Goal: Information Seeking & Learning: Find specific fact

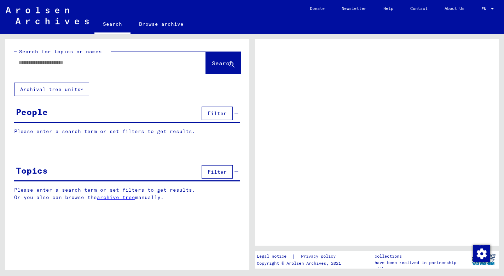
click at [89, 65] on input "text" at bounding box center [103, 62] width 170 height 7
type input "**********"
click at [212, 68] on button "Search" at bounding box center [223, 63] width 35 height 22
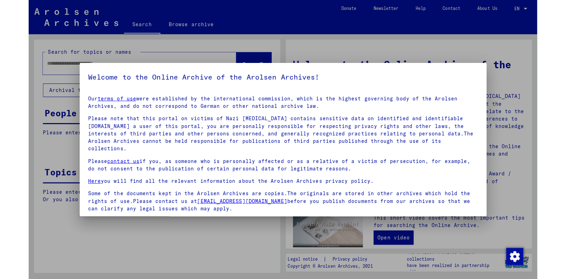
scroll to position [44, 0]
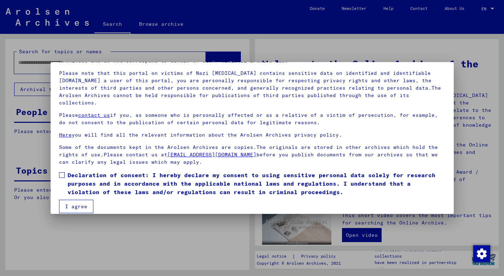
click at [58, 168] on mat-dialog-content "Our terms of use were established by the international commission, which is the…" at bounding box center [252, 129] width 403 height 169
click at [64, 172] on span at bounding box center [62, 175] width 6 height 6
click at [72, 200] on button "I agree" at bounding box center [76, 206] width 34 height 13
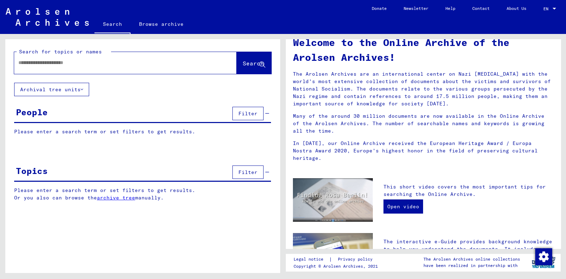
scroll to position [0, 0]
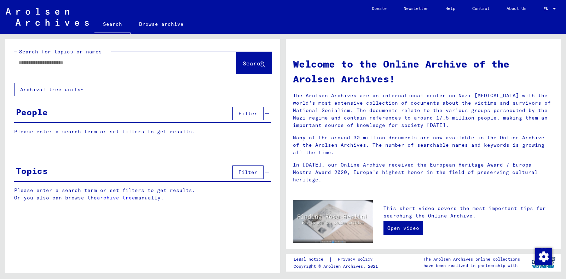
click at [76, 65] on input "text" at bounding box center [116, 62] width 197 height 7
type input "**********"
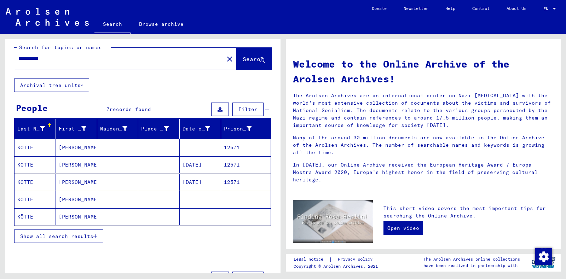
scroll to position [5, 0]
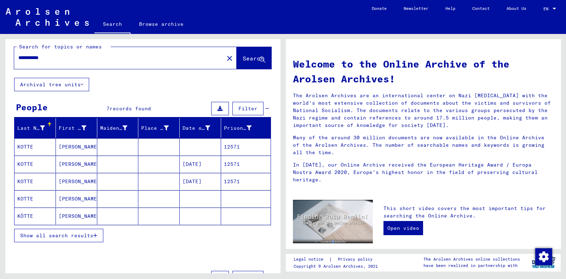
click at [42, 144] on mat-cell "KOTTE" at bounding box center [34, 146] width 41 height 17
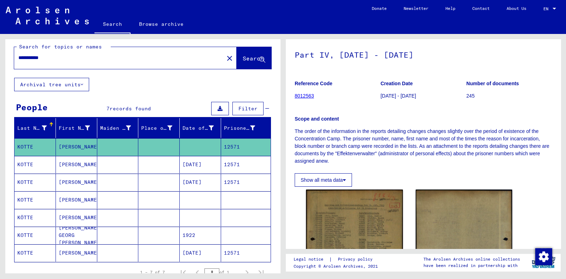
scroll to position [28, 0]
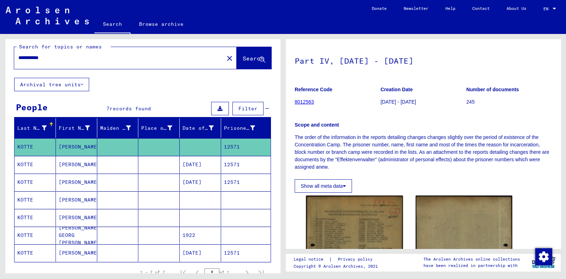
click at [100, 157] on mat-cell at bounding box center [117, 164] width 41 height 17
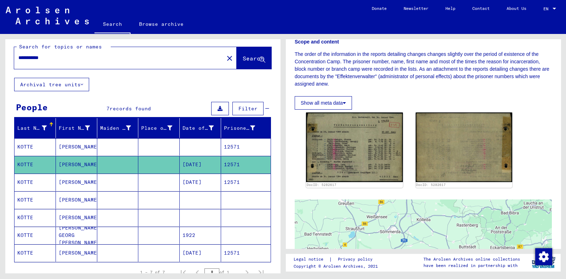
scroll to position [111, 0]
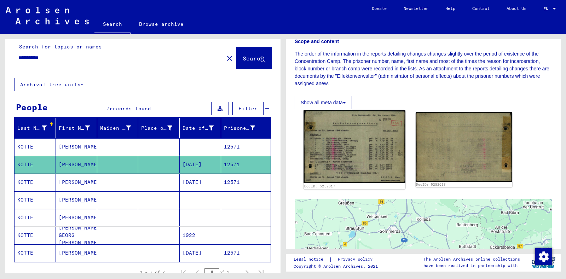
click at [332, 142] on img at bounding box center [353, 146] width 101 height 73
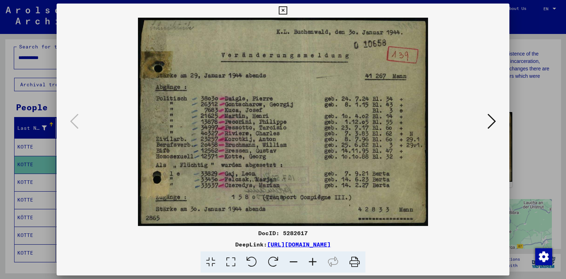
drag, startPoint x: 348, startPoint y: 146, endPoint x: 486, endPoint y: 121, distance: 140.5
click at [486, 121] on button at bounding box center [491, 122] width 13 height 20
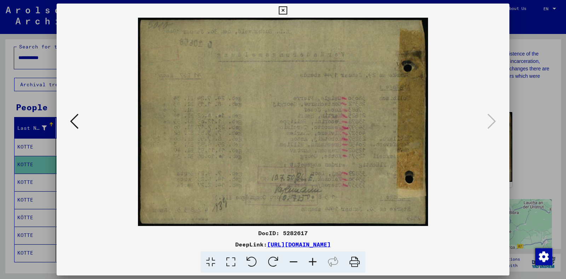
click at [503, 119] on div at bounding box center [283, 139] width 566 height 279
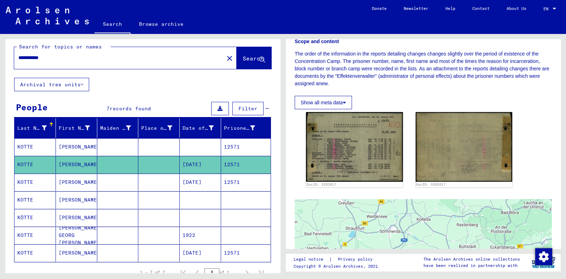
click at [35, 179] on mat-cell "KOTTE" at bounding box center [34, 182] width 41 height 17
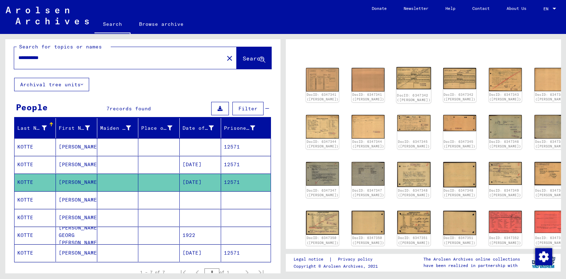
scroll to position [55, 0]
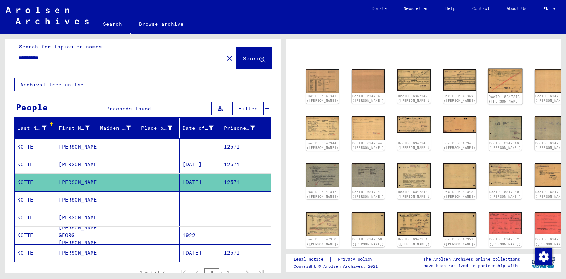
click at [487, 85] on img at bounding box center [504, 81] width 35 height 24
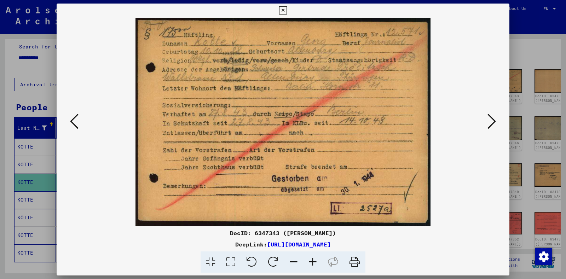
click at [488, 123] on icon at bounding box center [491, 121] width 8 height 17
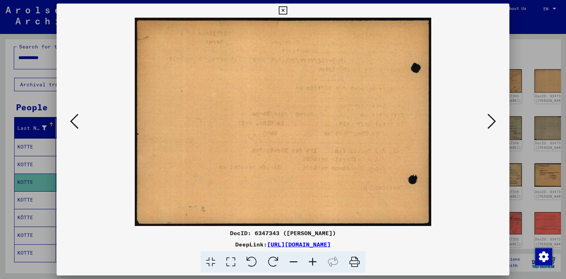
click at [491, 124] on icon at bounding box center [491, 121] width 8 height 17
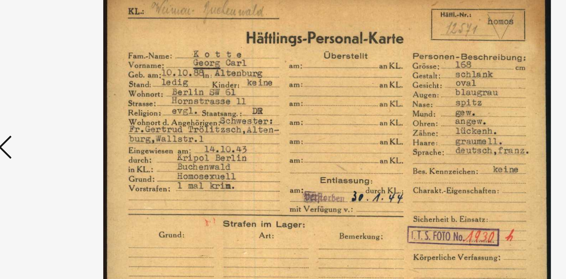
drag, startPoint x: 269, startPoint y: 114, endPoint x: 253, endPoint y: 119, distance: 16.4
click at [253, 119] on img at bounding box center [283, 122] width 404 height 208
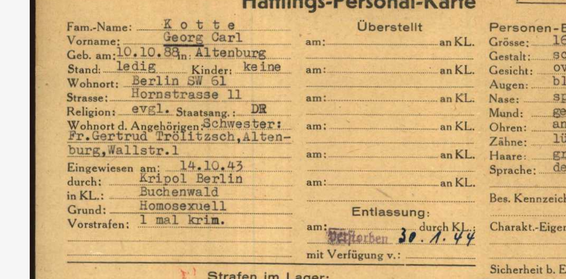
drag, startPoint x: 250, startPoint y: 112, endPoint x: 254, endPoint y: 120, distance: 8.9
click at [254, 120] on img at bounding box center [283, 122] width 404 height 208
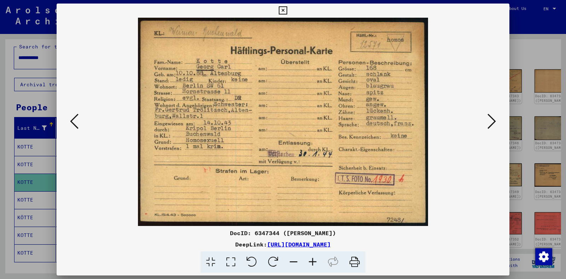
click at [494, 124] on icon at bounding box center [491, 121] width 8 height 17
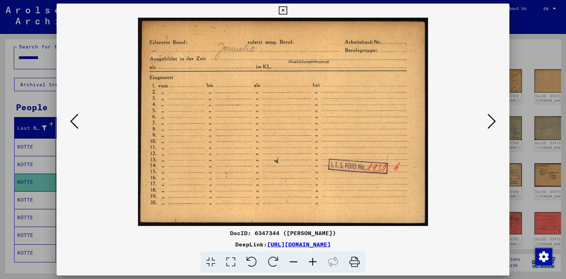
click at [494, 124] on icon at bounding box center [491, 121] width 8 height 17
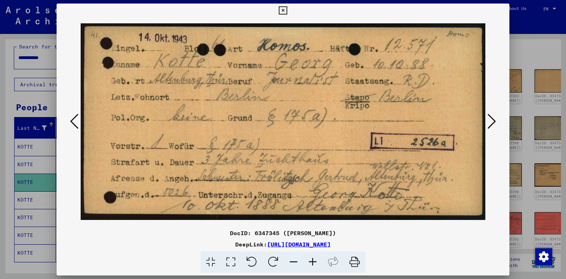
click at [494, 129] on icon at bounding box center [491, 121] width 8 height 17
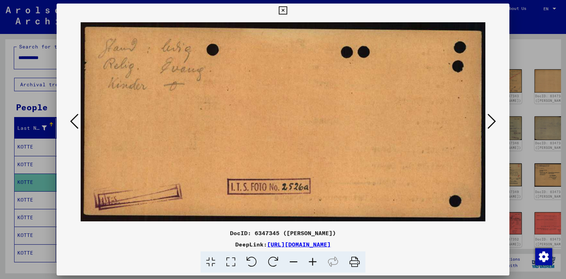
click at [494, 129] on icon at bounding box center [491, 121] width 8 height 17
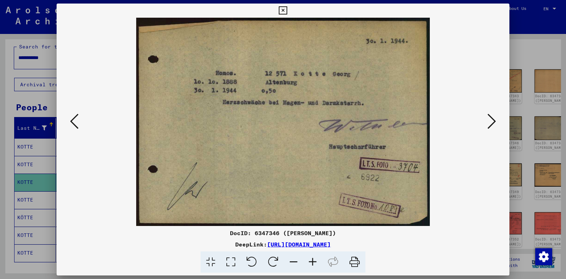
click at [494, 129] on icon at bounding box center [491, 121] width 8 height 17
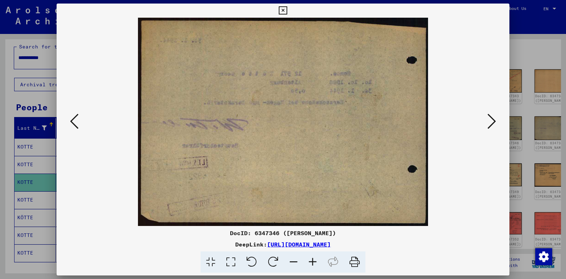
click at [494, 129] on icon at bounding box center [491, 121] width 8 height 17
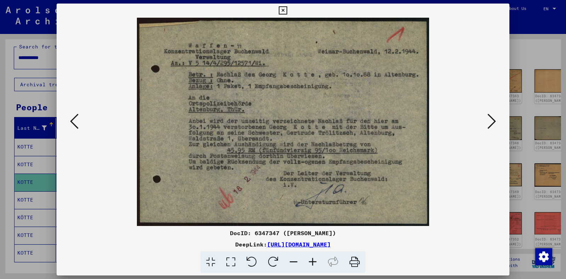
click at [78, 120] on icon at bounding box center [74, 121] width 8 height 17
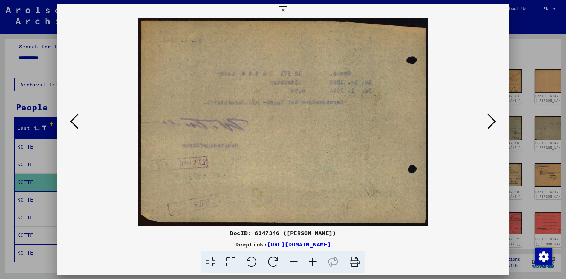
click at [78, 120] on icon at bounding box center [74, 121] width 8 height 17
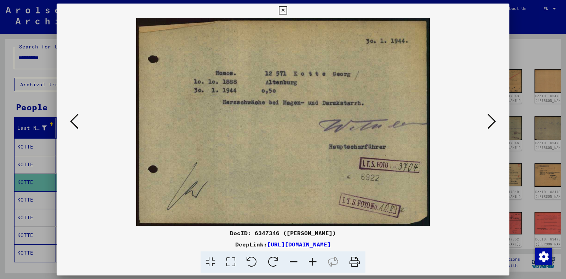
click at [486, 122] on button at bounding box center [491, 122] width 13 height 20
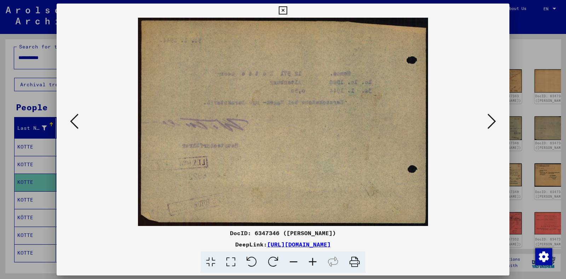
click at [486, 122] on button at bounding box center [491, 122] width 13 height 20
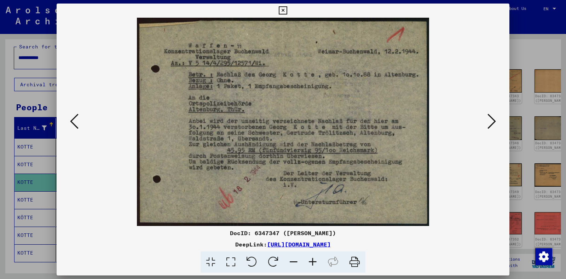
click at [486, 123] on button at bounding box center [491, 122] width 13 height 20
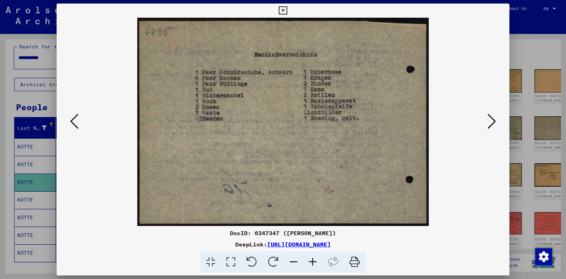
click at [486, 123] on button at bounding box center [491, 122] width 13 height 20
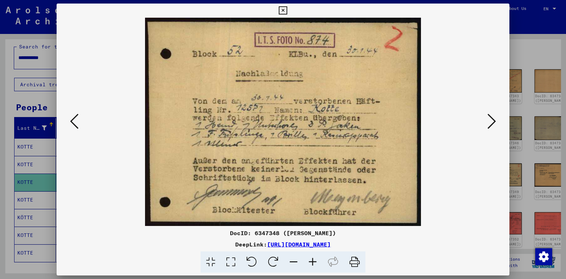
click at [485, 119] on button at bounding box center [491, 122] width 13 height 20
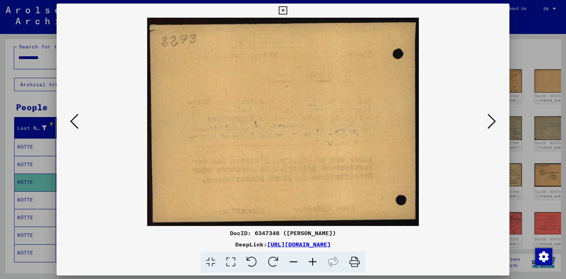
click at [485, 119] on button at bounding box center [491, 122] width 13 height 20
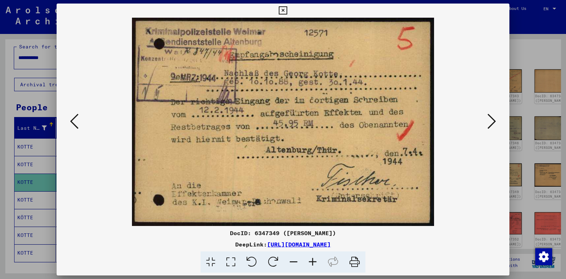
click at [485, 118] on button at bounding box center [491, 122] width 13 height 20
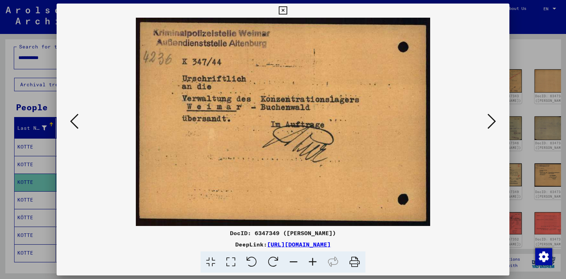
click at [485, 118] on button at bounding box center [491, 122] width 13 height 20
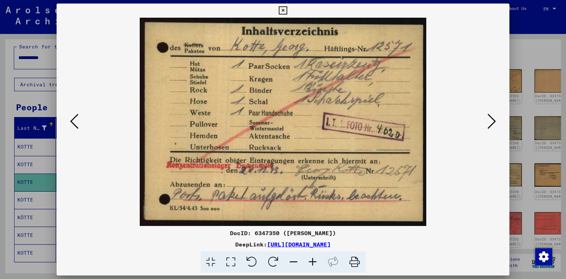
click at [485, 118] on button at bounding box center [491, 122] width 13 height 20
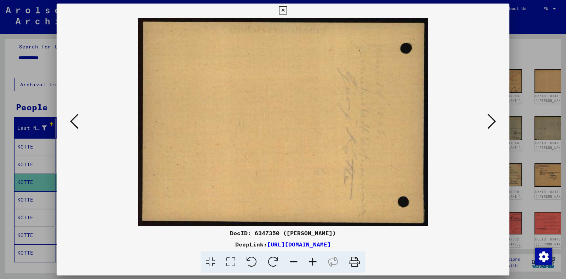
click at [485, 118] on button at bounding box center [491, 122] width 13 height 20
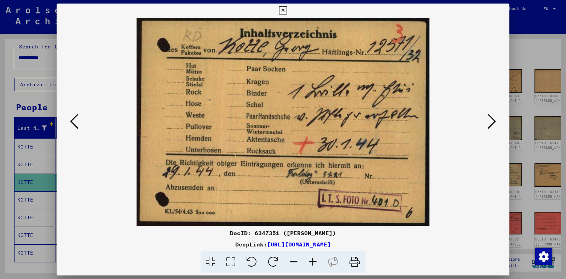
click at [485, 118] on button at bounding box center [491, 122] width 13 height 20
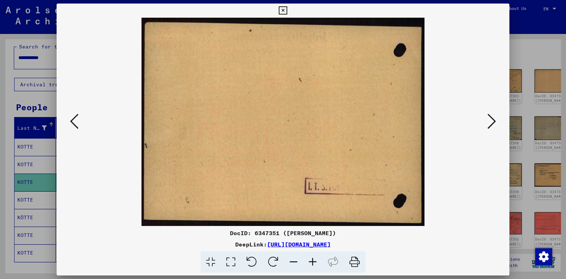
click at [485, 118] on button at bounding box center [491, 122] width 13 height 20
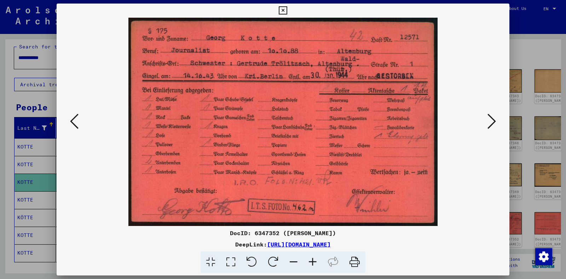
click at [485, 118] on button at bounding box center [491, 122] width 13 height 20
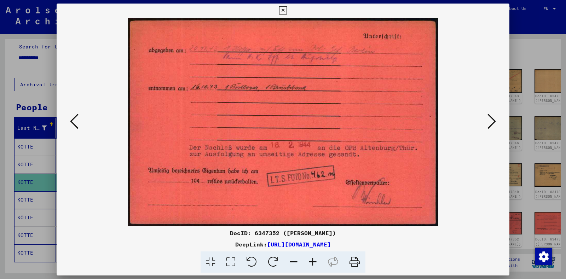
click at [485, 118] on button at bounding box center [491, 122] width 13 height 20
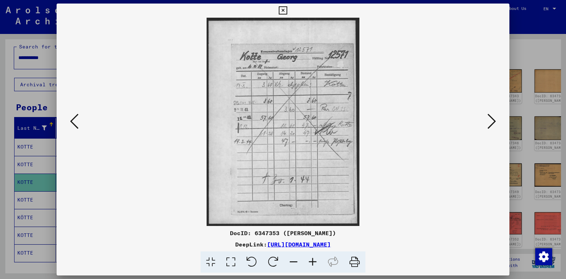
click at [79, 125] on button at bounding box center [74, 122] width 13 height 20
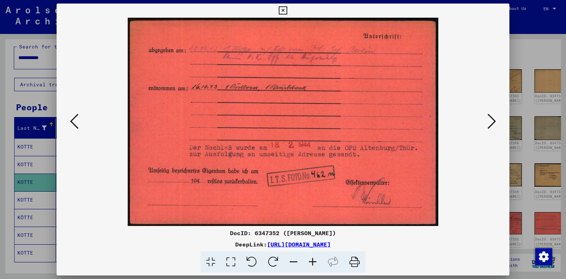
click at [499, 117] on div at bounding box center [283, 122] width 452 height 208
click at [490, 123] on icon at bounding box center [491, 121] width 8 height 17
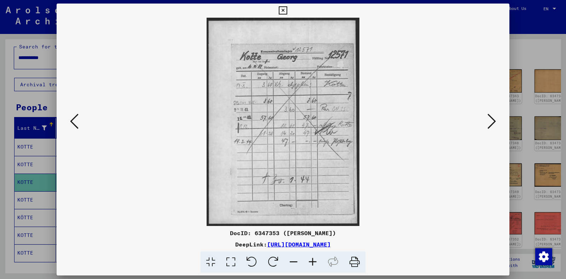
click at [490, 123] on icon at bounding box center [491, 121] width 8 height 17
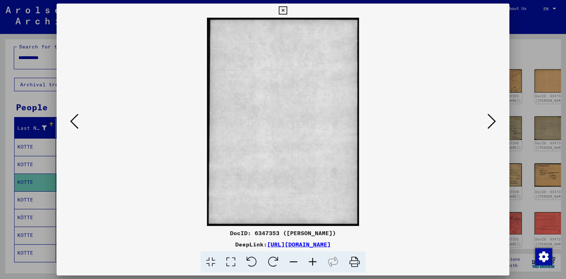
click at [490, 123] on icon at bounding box center [491, 121] width 8 height 17
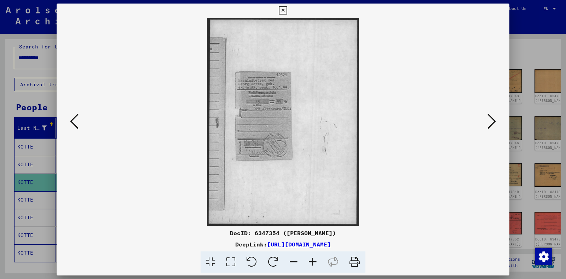
click at [486, 123] on button at bounding box center [491, 122] width 13 height 20
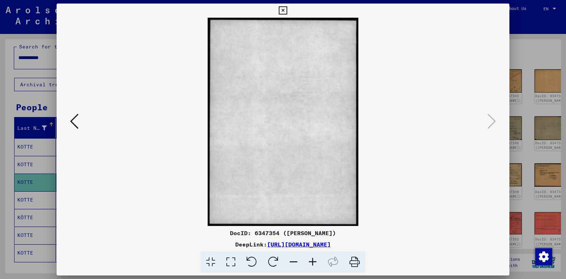
click at [281, 7] on icon at bounding box center [283, 10] width 8 height 8
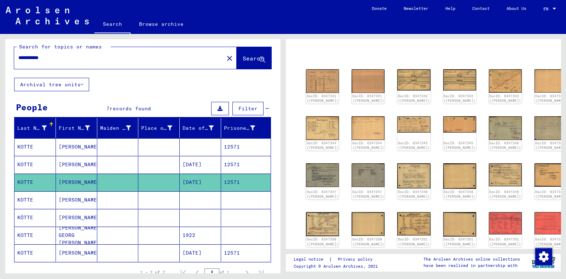
click at [117, 204] on mat-cell at bounding box center [117, 199] width 41 height 17
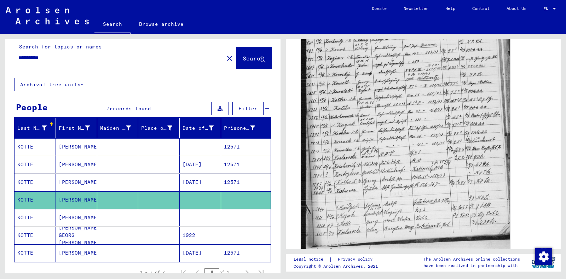
scroll to position [151, 0]
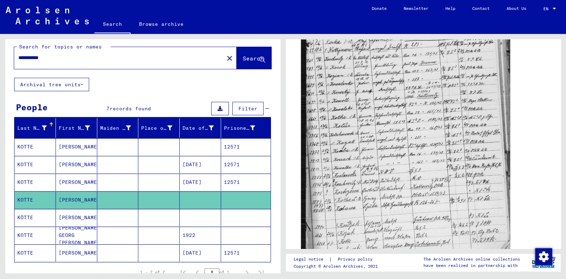
click at [432, 172] on img at bounding box center [405, 126] width 209 height 281
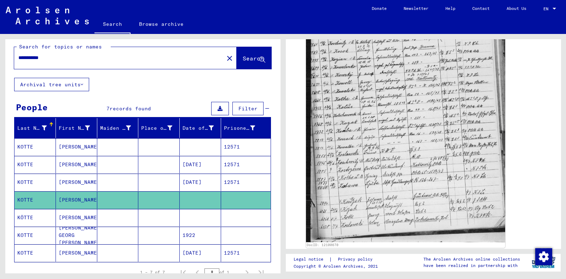
scroll to position [131, 0]
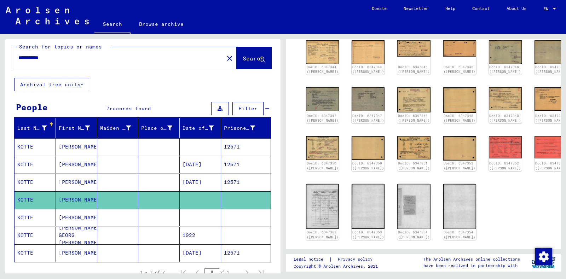
click at [71, 218] on mat-cell "[PERSON_NAME]" at bounding box center [76, 217] width 41 height 17
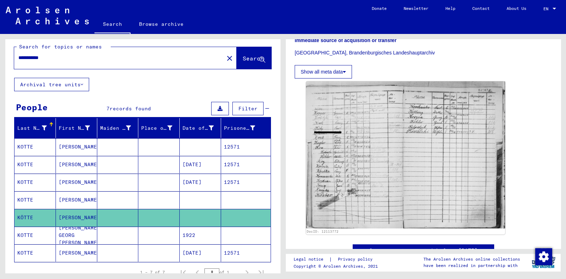
scroll to position [224, 0]
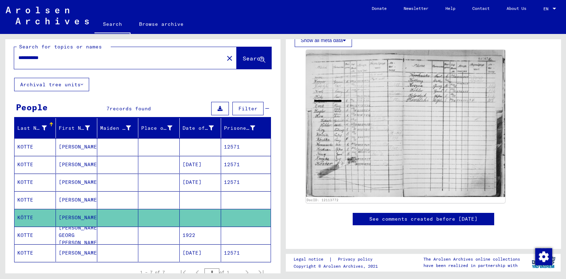
click at [31, 253] on icon at bounding box center [30, 250] width 18 height 28
click at [44, 250] on mat-cell "KOTTE" at bounding box center [34, 252] width 41 height 17
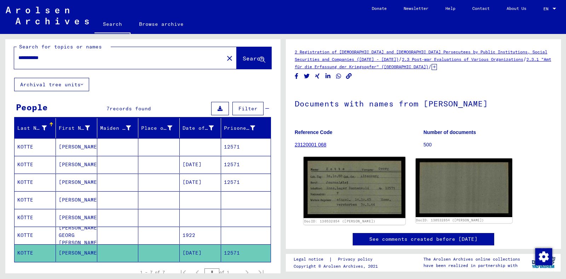
click at [350, 181] on img at bounding box center [353, 187] width 101 height 61
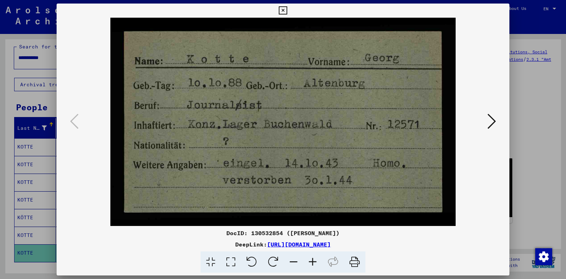
click at [0, 142] on div at bounding box center [283, 139] width 566 height 279
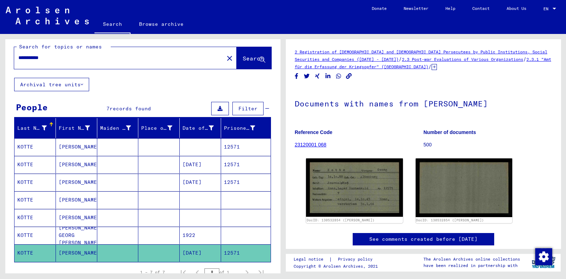
click at [78, 68] on div "**********" at bounding box center [125, 58] width 222 height 22
drag, startPoint x: 82, startPoint y: 63, endPoint x: 0, endPoint y: 81, distance: 83.9
click at [0, 81] on div "**********" at bounding box center [141, 153] width 283 height 239
drag, startPoint x: 77, startPoint y: 55, endPoint x: 0, endPoint y: 55, distance: 77.1
click at [0, 55] on div "**********" at bounding box center [141, 153] width 283 height 239
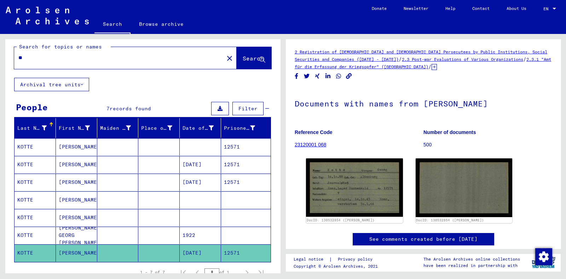
type input "*"
type input "**********"
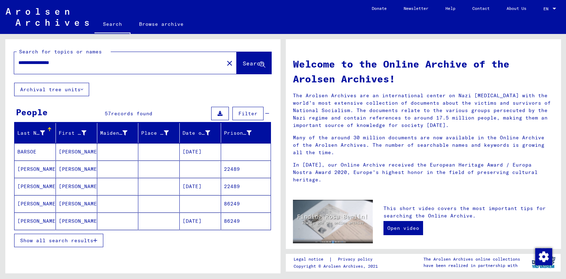
click at [35, 166] on mat-cell "[PERSON_NAME]" at bounding box center [34, 168] width 41 height 17
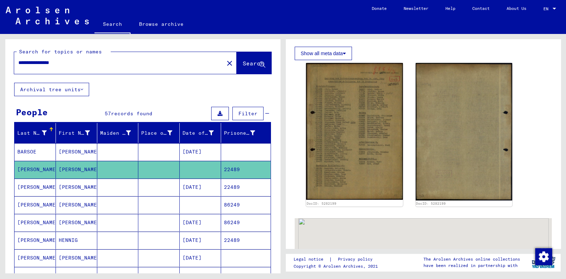
scroll to position [161, 0]
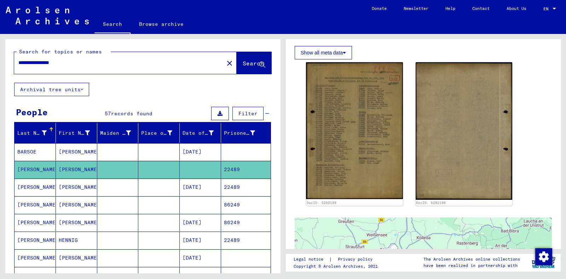
click at [51, 185] on mat-cell "[PERSON_NAME]" at bounding box center [34, 186] width 41 height 17
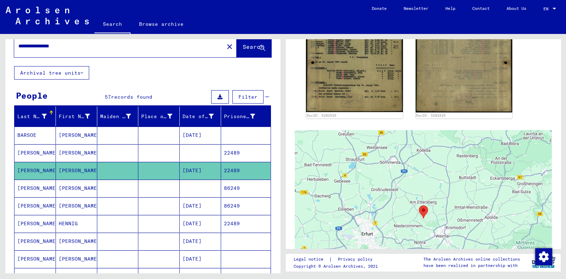
scroll to position [17, 0]
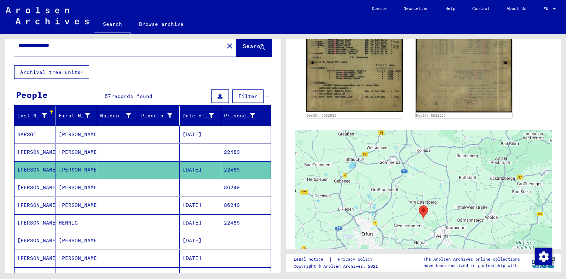
click at [40, 223] on mat-cell "[PERSON_NAME]" at bounding box center [34, 222] width 41 height 17
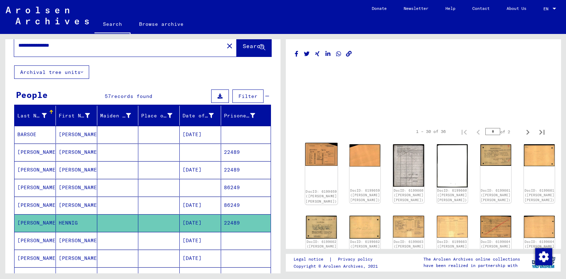
click at [317, 157] on img at bounding box center [321, 154] width 33 height 23
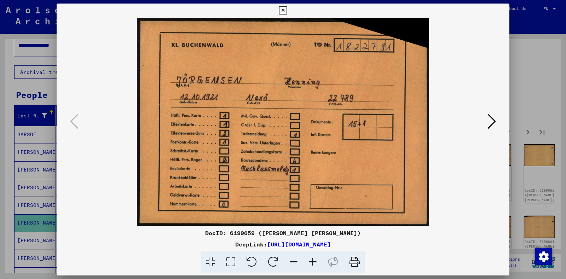
click at [477, 119] on img at bounding box center [283, 122] width 404 height 208
click at [490, 120] on icon at bounding box center [491, 121] width 8 height 17
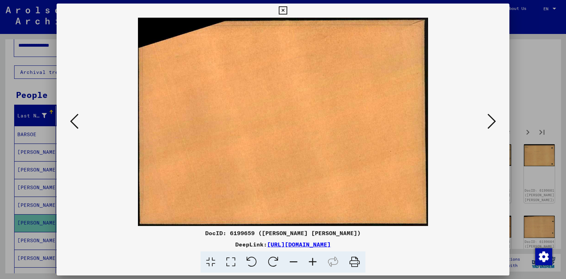
click at [490, 120] on icon at bounding box center [491, 121] width 8 height 17
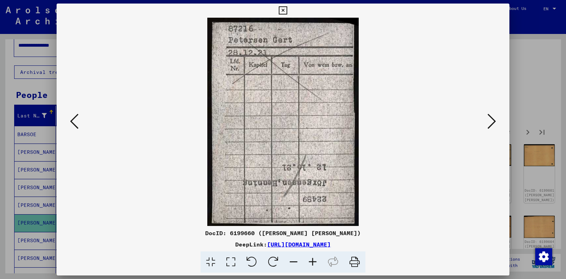
click at [502, 119] on div at bounding box center [283, 122] width 452 height 208
click at [493, 121] on icon at bounding box center [491, 121] width 8 height 17
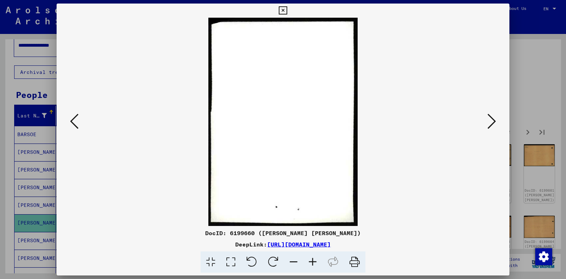
click at [493, 121] on icon at bounding box center [491, 121] width 8 height 17
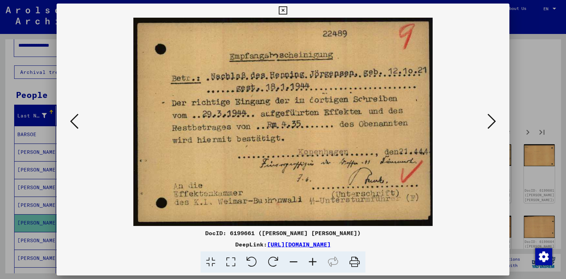
click at [4, 157] on div at bounding box center [283, 139] width 566 height 279
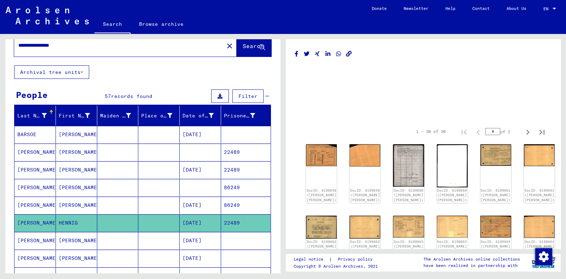
click at [72, 52] on div "**********" at bounding box center [116, 45] width 205 height 16
click at [83, 49] on input "**********" at bounding box center [118, 45] width 201 height 7
drag, startPoint x: 83, startPoint y: 49, endPoint x: 0, endPoint y: 49, distance: 83.1
click at [0, 49] on div "**********" at bounding box center [141, 153] width 283 height 239
type input "*"
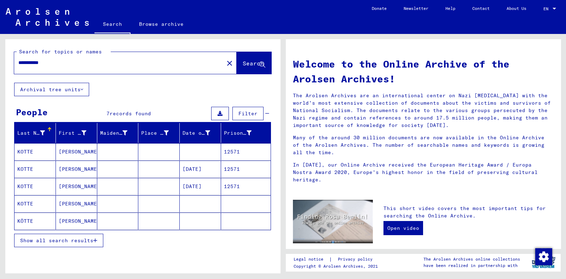
click at [70, 181] on mat-cell "[PERSON_NAME]" at bounding box center [76, 186] width 41 height 17
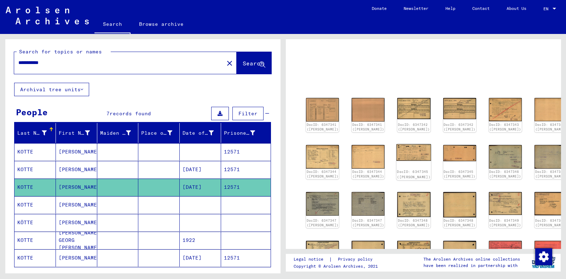
scroll to position [27, 0]
click at [487, 215] on img at bounding box center [504, 203] width 35 height 24
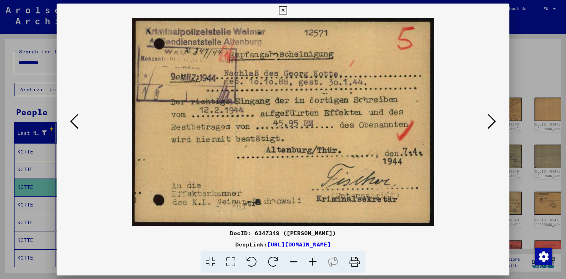
click at [11, 204] on div at bounding box center [283, 139] width 566 height 279
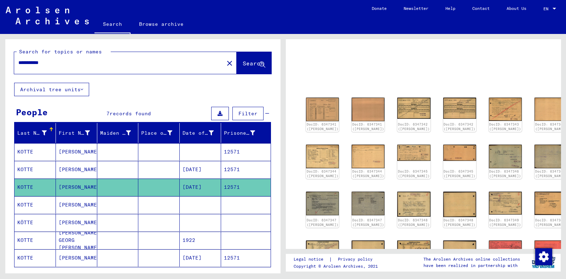
drag, startPoint x: 89, startPoint y: 65, endPoint x: 0, endPoint y: 56, distance: 89.2
click at [0, 56] on div "**********" at bounding box center [141, 153] width 283 height 239
type input "**********"
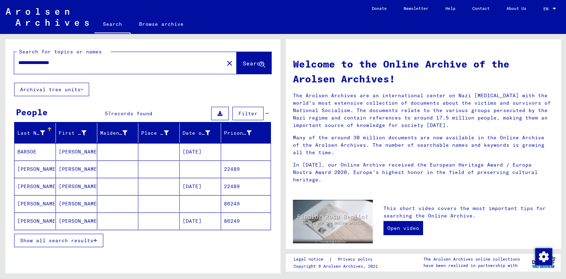
click at [44, 187] on mat-cell "[PERSON_NAME]" at bounding box center [34, 186] width 41 height 17
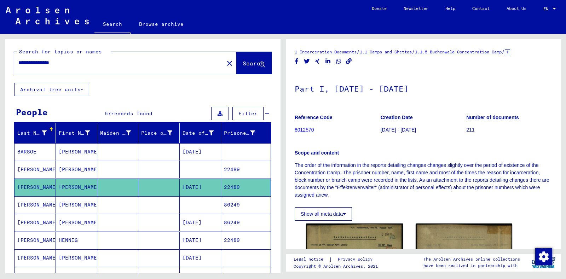
click at [40, 236] on mat-cell "[PERSON_NAME]" at bounding box center [34, 240] width 41 height 17
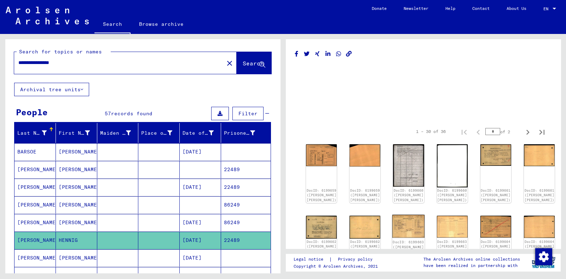
click at [408, 242] on div "DocID: 6199663 ([PERSON_NAME] [PERSON_NAME])" at bounding box center [408, 246] width 31 height 15
click at [325, 220] on img at bounding box center [321, 227] width 33 height 24
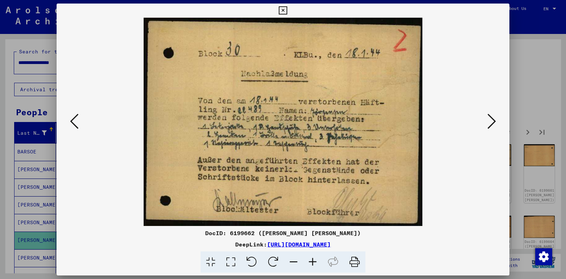
click at [98, 130] on img at bounding box center [283, 122] width 404 height 208
click at [84, 124] on img at bounding box center [283, 122] width 404 height 208
click at [76, 121] on icon at bounding box center [74, 121] width 8 height 17
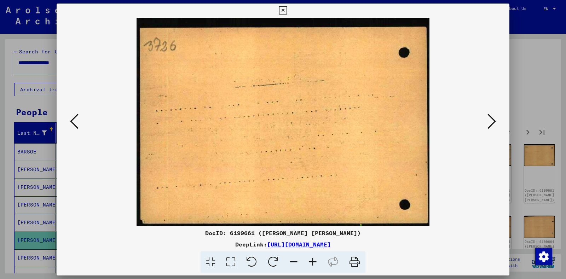
click at [76, 121] on icon at bounding box center [74, 121] width 8 height 17
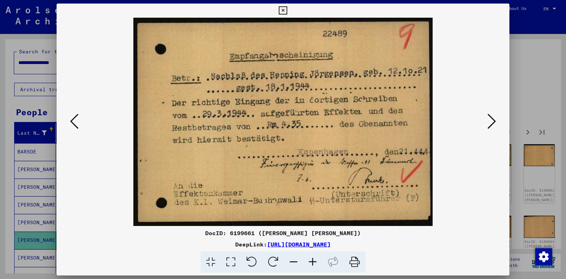
click at [486, 113] on button at bounding box center [491, 122] width 13 height 20
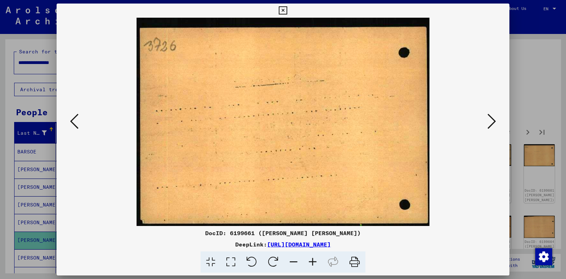
click at [491, 118] on icon at bounding box center [491, 121] width 8 height 17
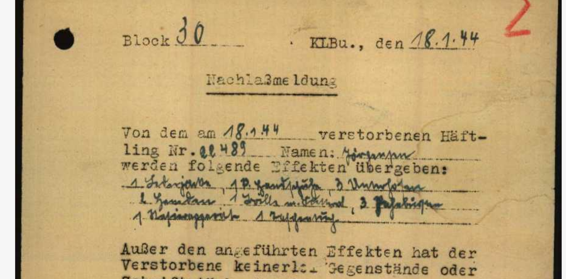
drag, startPoint x: 341, startPoint y: 128, endPoint x: 333, endPoint y: 119, distance: 12.3
click at [333, 119] on img at bounding box center [283, 122] width 404 height 208
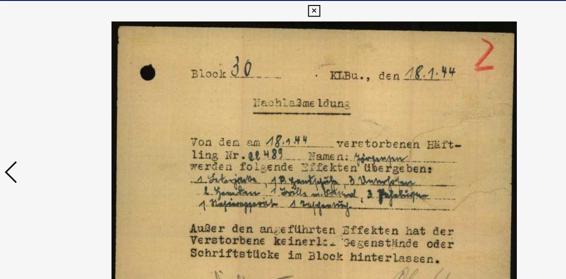
drag, startPoint x: 359, startPoint y: 135, endPoint x: 325, endPoint y: 92, distance: 54.3
click at [325, 92] on img at bounding box center [283, 122] width 404 height 208
drag, startPoint x: 399, startPoint y: 107, endPoint x: 393, endPoint y: 96, distance: 12.3
click at [393, 96] on img at bounding box center [283, 122] width 404 height 208
drag, startPoint x: 409, startPoint y: 80, endPoint x: 405, endPoint y: 65, distance: 15.8
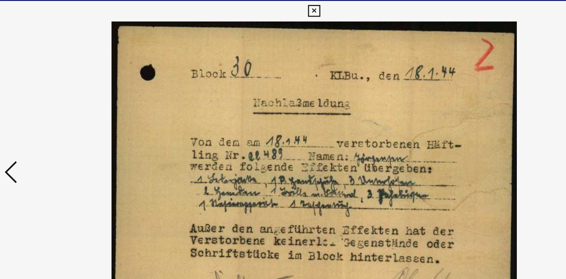
click at [405, 65] on img at bounding box center [283, 122] width 404 height 208
drag, startPoint x: 370, startPoint y: 96, endPoint x: 360, endPoint y: 100, distance: 10.3
click at [360, 100] on img at bounding box center [283, 122] width 404 height 208
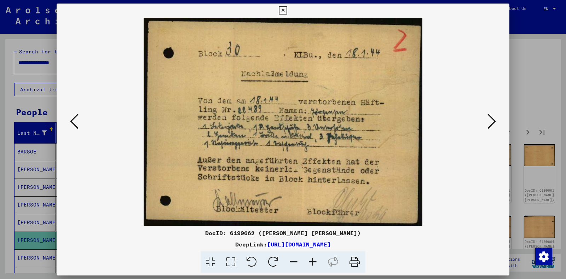
click at [490, 118] on icon at bounding box center [491, 121] width 8 height 17
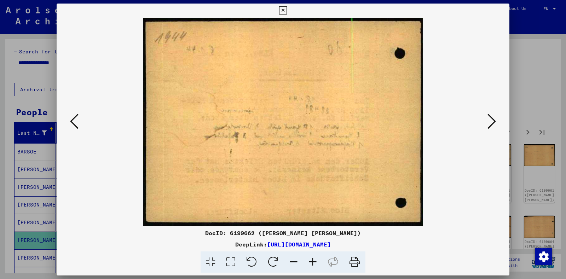
click at [494, 126] on icon at bounding box center [491, 121] width 8 height 17
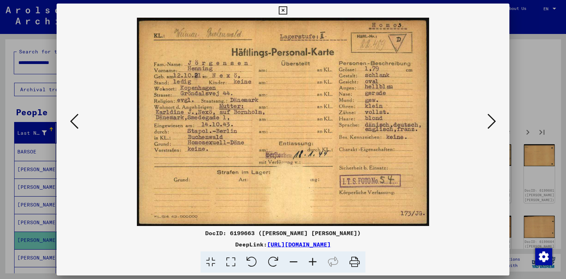
click at [494, 126] on icon at bounding box center [491, 121] width 8 height 17
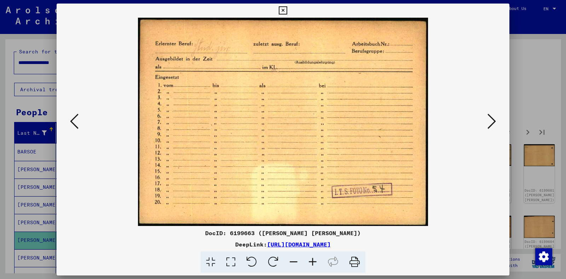
click at [75, 123] on icon at bounding box center [74, 121] width 8 height 17
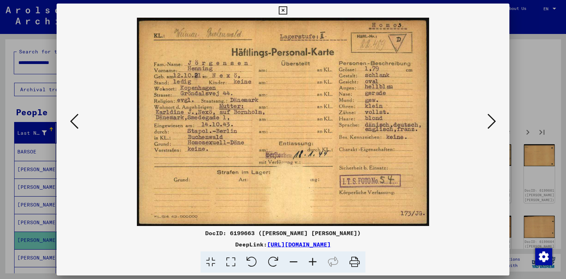
click at [233, 79] on img at bounding box center [283, 122] width 404 height 208
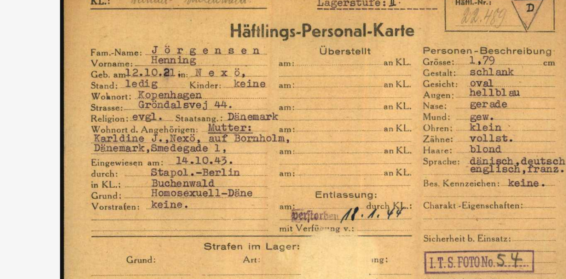
click at [272, 91] on img at bounding box center [283, 122] width 404 height 208
drag, startPoint x: 272, startPoint y: 91, endPoint x: 267, endPoint y: 94, distance: 5.4
click at [267, 94] on img at bounding box center [283, 122] width 404 height 208
drag, startPoint x: 228, startPoint y: 94, endPoint x: 211, endPoint y: 99, distance: 17.7
click at [211, 99] on img at bounding box center [283, 122] width 404 height 208
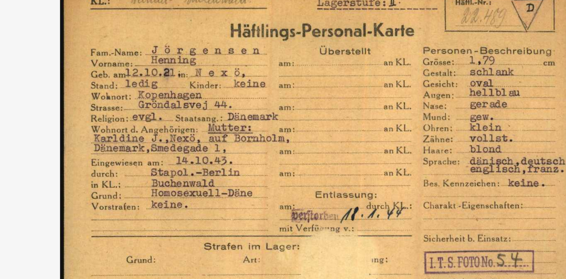
drag, startPoint x: 268, startPoint y: 136, endPoint x: 261, endPoint y: 123, distance: 14.9
click at [261, 123] on img at bounding box center [283, 122] width 404 height 208
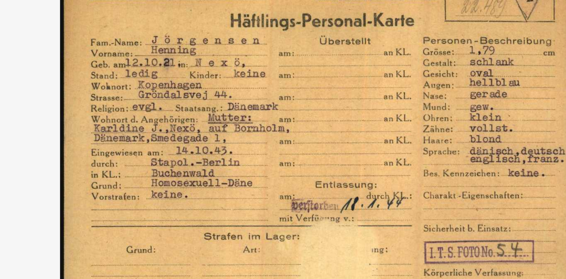
drag, startPoint x: 301, startPoint y: 142, endPoint x: 320, endPoint y: 172, distance: 35.1
click at [320, 172] on img at bounding box center [283, 122] width 404 height 208
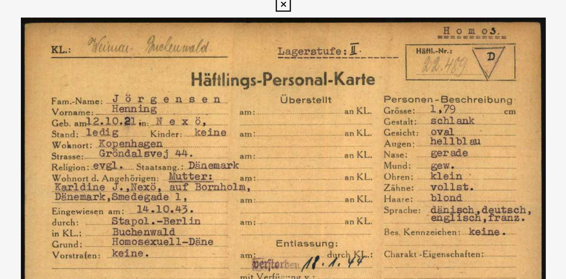
drag, startPoint x: 342, startPoint y: 87, endPoint x: 328, endPoint y: 86, distance: 14.2
click at [328, 86] on img at bounding box center [283, 122] width 404 height 208
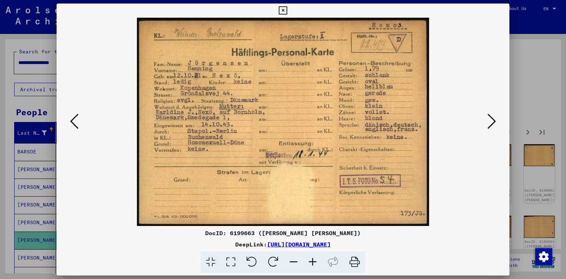
click at [483, 123] on img at bounding box center [283, 122] width 404 height 208
click at [494, 121] on icon at bounding box center [491, 121] width 8 height 17
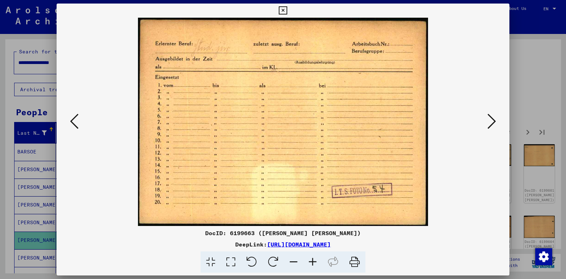
click at [490, 116] on icon at bounding box center [491, 121] width 8 height 17
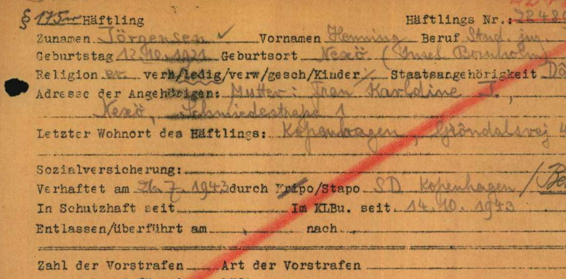
drag, startPoint x: 271, startPoint y: 57, endPoint x: 261, endPoint y: 69, distance: 15.3
click at [261, 69] on img at bounding box center [283, 122] width 404 height 208
drag, startPoint x: 277, startPoint y: 68, endPoint x: 265, endPoint y: 76, distance: 14.2
click at [265, 76] on img at bounding box center [283, 122] width 404 height 208
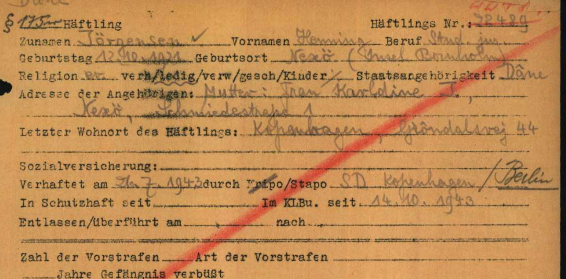
click at [314, 86] on img at bounding box center [283, 122] width 404 height 208
click at [331, 118] on img at bounding box center [283, 122] width 404 height 208
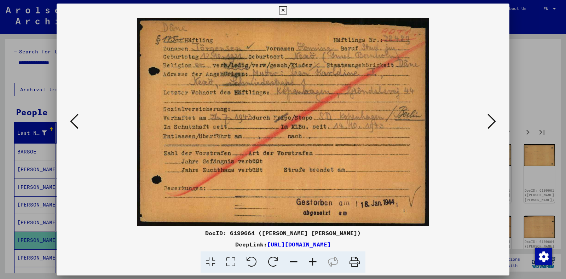
click at [490, 121] on icon at bounding box center [491, 121] width 8 height 17
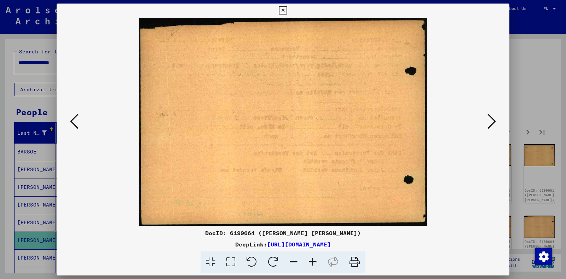
click at [490, 121] on icon at bounding box center [491, 121] width 8 height 17
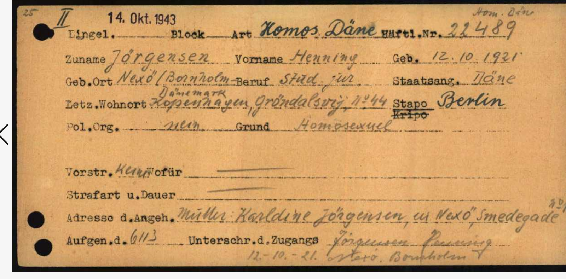
drag, startPoint x: 327, startPoint y: 137, endPoint x: 325, endPoint y: 128, distance: 9.2
click at [325, 128] on img at bounding box center [283, 122] width 404 height 208
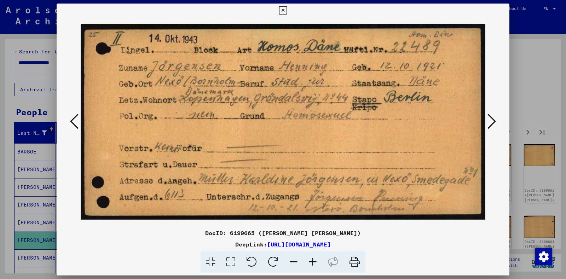
click at [493, 124] on icon at bounding box center [491, 121] width 8 height 17
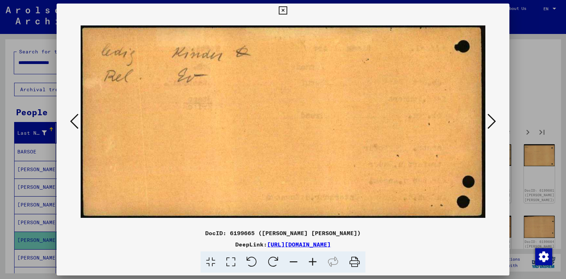
click at [493, 124] on icon at bounding box center [491, 121] width 8 height 17
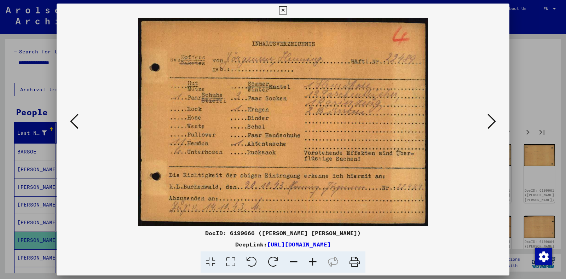
click at [493, 121] on icon at bounding box center [491, 121] width 8 height 17
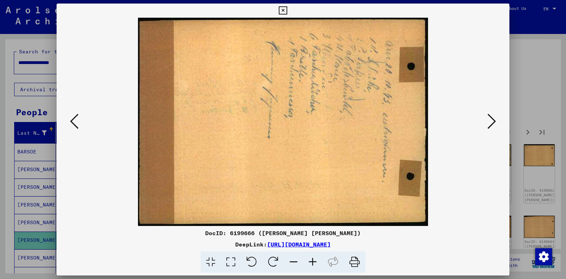
click at [497, 123] on button at bounding box center [491, 122] width 13 height 20
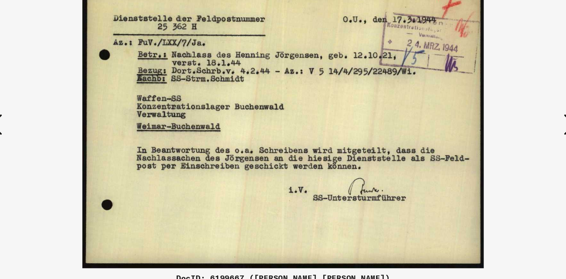
click at [282, 113] on img at bounding box center [283, 122] width 404 height 208
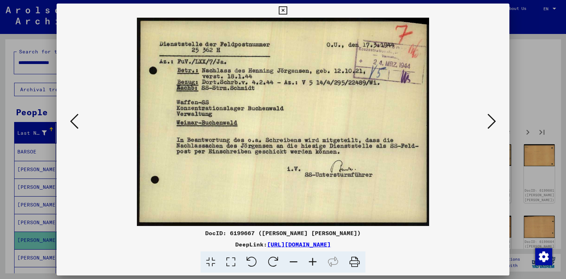
click at [493, 113] on icon at bounding box center [491, 121] width 8 height 17
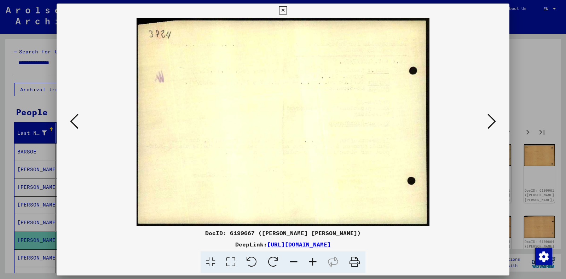
click at [493, 113] on icon at bounding box center [491, 121] width 8 height 17
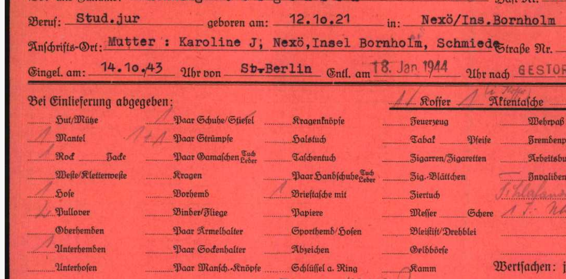
drag, startPoint x: 285, startPoint y: 86, endPoint x: 273, endPoint y: 89, distance: 13.2
click at [273, 89] on img at bounding box center [283, 122] width 404 height 208
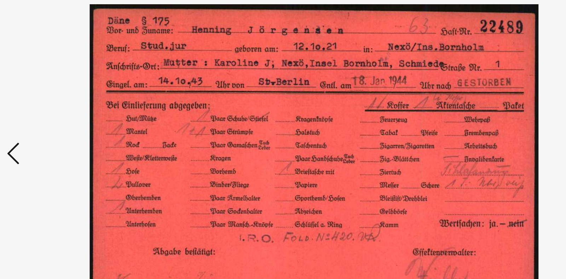
click at [295, 124] on img at bounding box center [283, 122] width 404 height 208
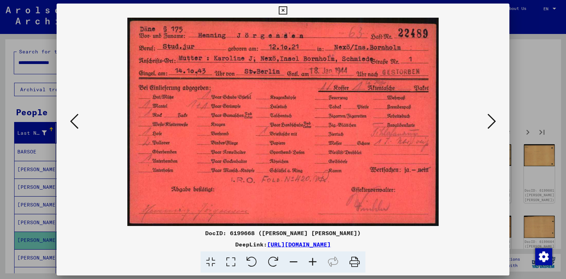
click at [484, 120] on img at bounding box center [283, 122] width 404 height 208
click at [488, 120] on icon at bounding box center [491, 121] width 8 height 17
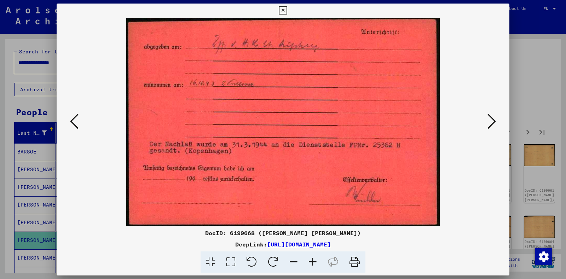
click at [492, 119] on icon at bounding box center [491, 121] width 8 height 17
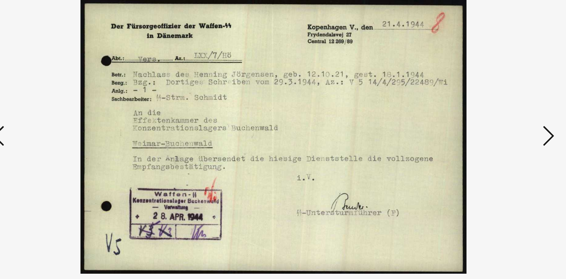
click at [492, 122] on icon at bounding box center [491, 121] width 8 height 17
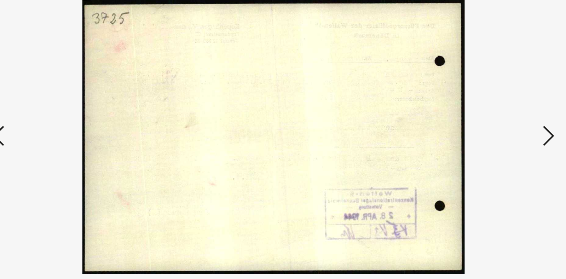
click at [492, 122] on icon at bounding box center [491, 121] width 8 height 17
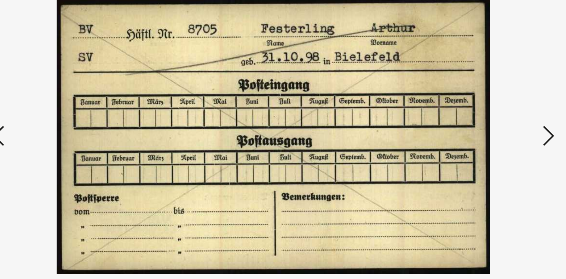
click at [492, 122] on icon at bounding box center [491, 121] width 8 height 17
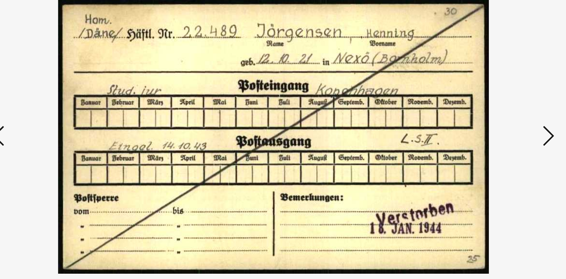
click at [492, 122] on icon at bounding box center [491, 121] width 8 height 17
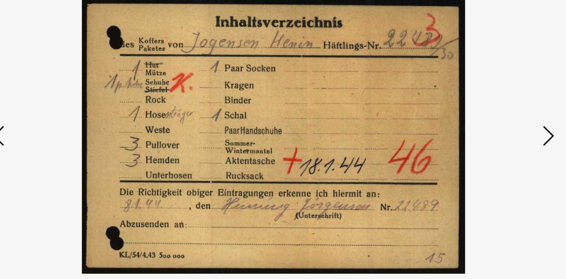
click at [492, 122] on icon at bounding box center [491, 121] width 8 height 17
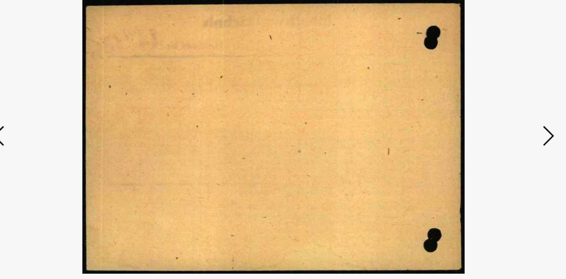
click at [492, 122] on icon at bounding box center [491, 121] width 8 height 17
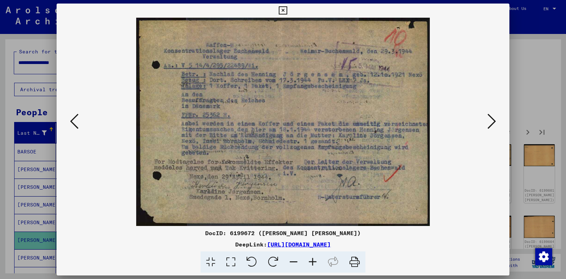
click at [79, 117] on button at bounding box center [74, 122] width 13 height 20
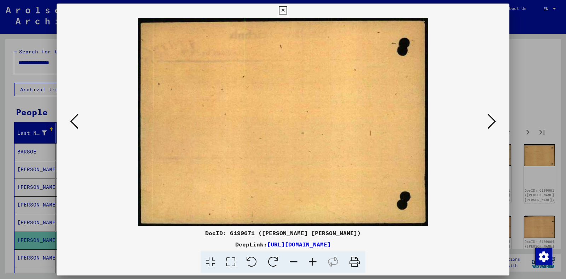
click at [79, 117] on button at bounding box center [74, 122] width 13 height 20
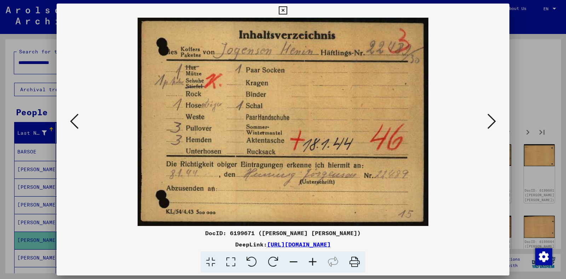
click at [79, 117] on button at bounding box center [74, 122] width 13 height 20
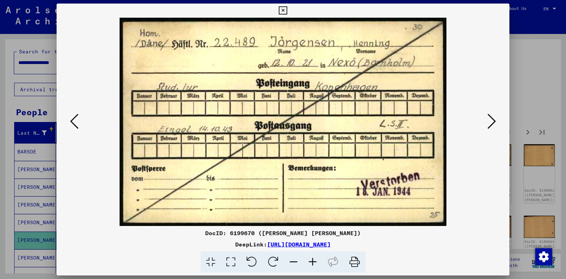
click at [79, 117] on button at bounding box center [74, 122] width 13 height 20
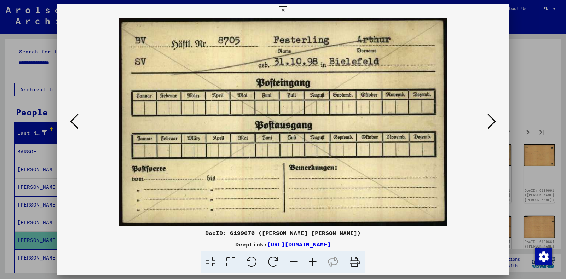
click at [79, 117] on button at bounding box center [74, 122] width 13 height 20
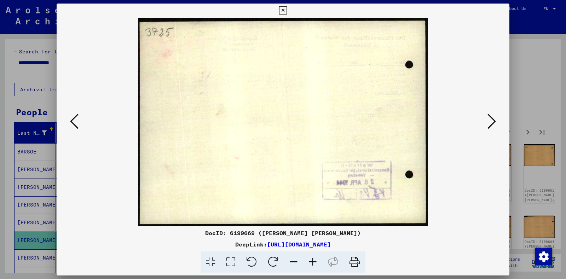
click at [79, 117] on button at bounding box center [74, 122] width 13 height 20
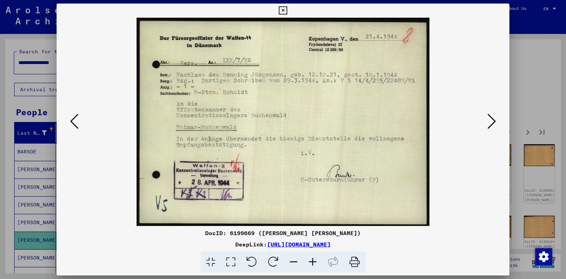
click at [74, 117] on icon at bounding box center [74, 121] width 8 height 17
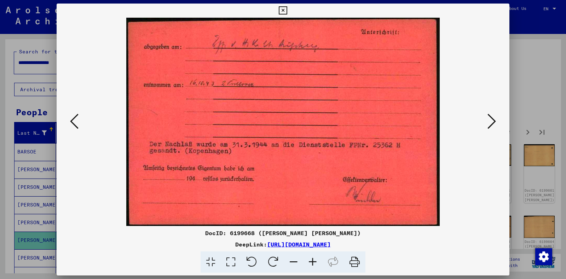
click at [74, 117] on icon at bounding box center [74, 121] width 8 height 17
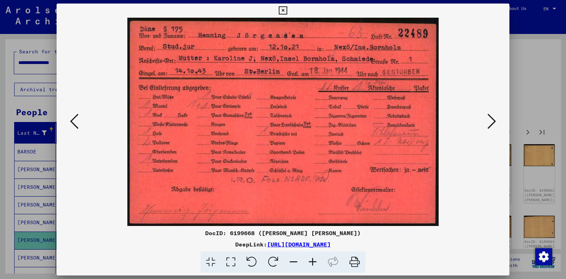
click at [72, 119] on icon at bounding box center [74, 121] width 8 height 17
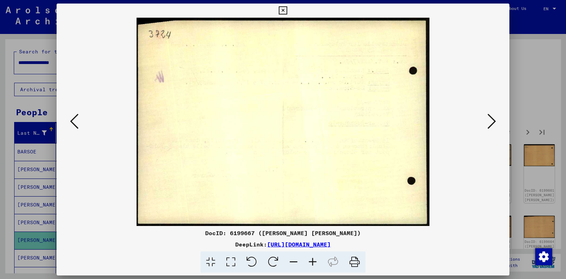
click at [479, 122] on img at bounding box center [283, 122] width 404 height 208
click at [485, 121] on button at bounding box center [491, 122] width 13 height 20
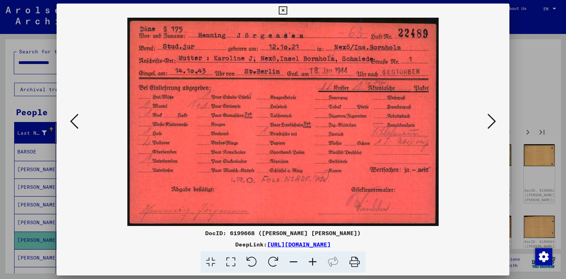
click at [76, 113] on icon at bounding box center [74, 121] width 8 height 17
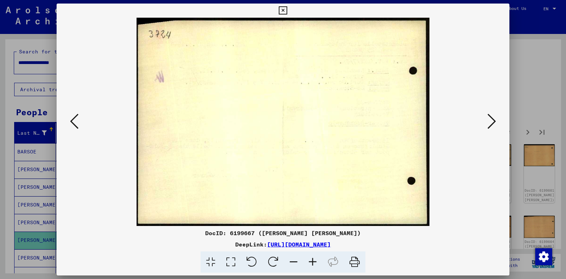
click at [76, 116] on icon at bounding box center [74, 121] width 8 height 17
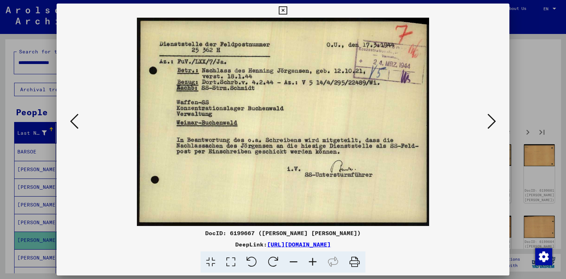
click at [73, 124] on icon at bounding box center [74, 121] width 8 height 17
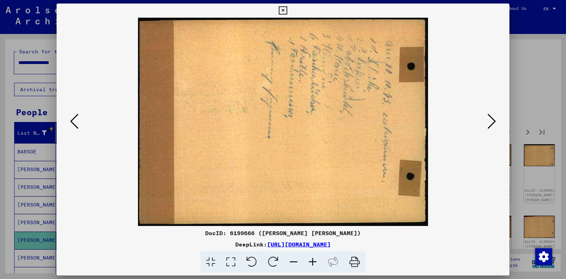
click at [73, 124] on icon at bounding box center [74, 121] width 8 height 17
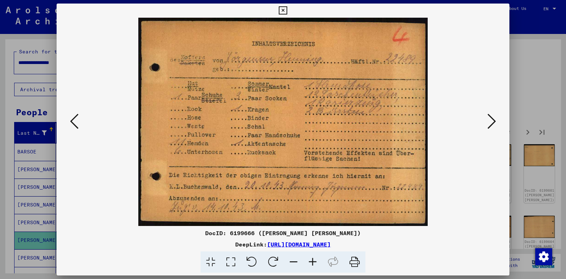
drag, startPoint x: 230, startPoint y: 152, endPoint x: 181, endPoint y: 135, distance: 51.6
click at [181, 135] on img at bounding box center [283, 122] width 404 height 208
click at [72, 124] on icon at bounding box center [74, 121] width 8 height 17
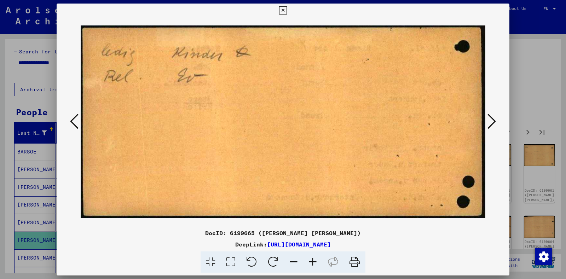
click at [72, 124] on icon at bounding box center [74, 121] width 8 height 17
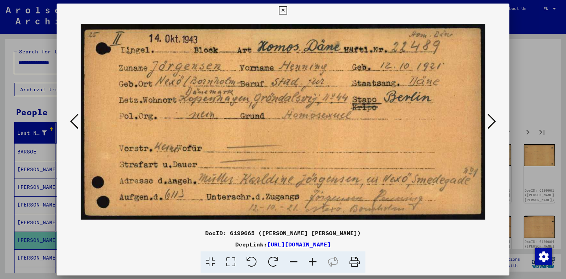
click at [72, 124] on icon at bounding box center [74, 121] width 8 height 17
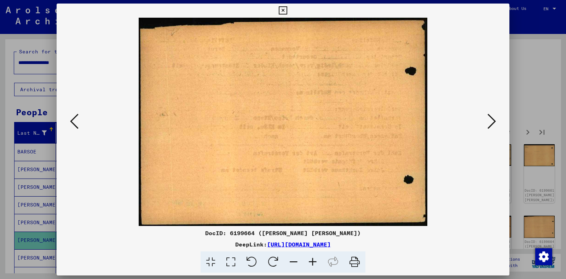
click at [72, 124] on icon at bounding box center [74, 121] width 8 height 17
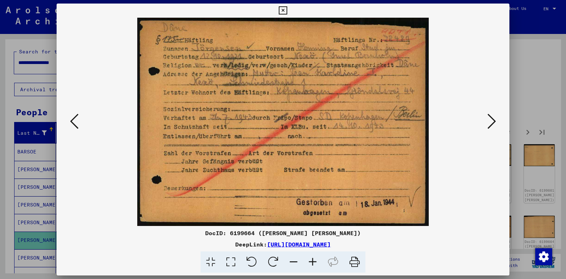
click at [72, 124] on icon at bounding box center [74, 121] width 8 height 17
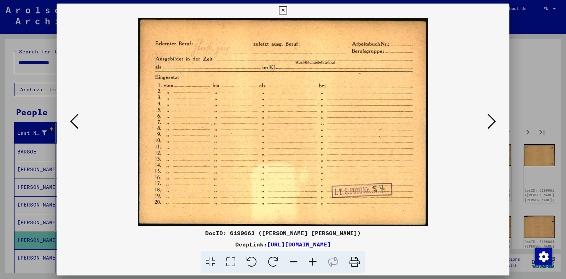
click at [72, 124] on icon at bounding box center [74, 121] width 8 height 17
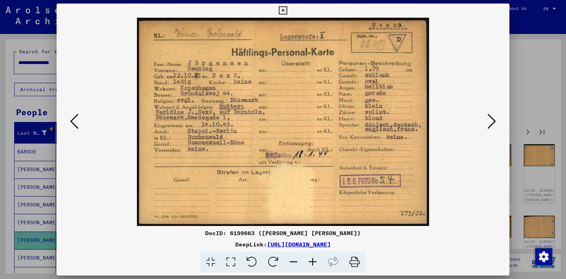
click at [488, 128] on icon at bounding box center [491, 121] width 8 height 17
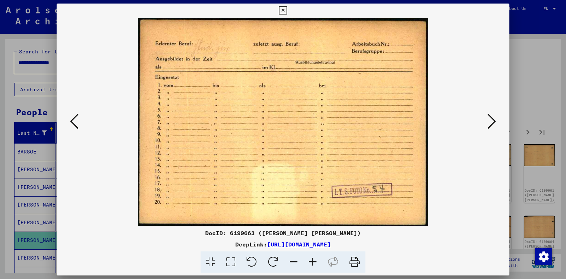
click at [488, 128] on icon at bounding box center [491, 121] width 8 height 17
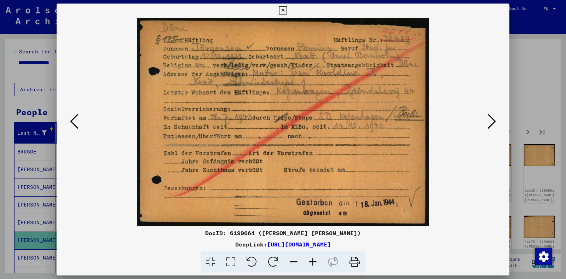
click at [488, 128] on icon at bounding box center [491, 121] width 8 height 17
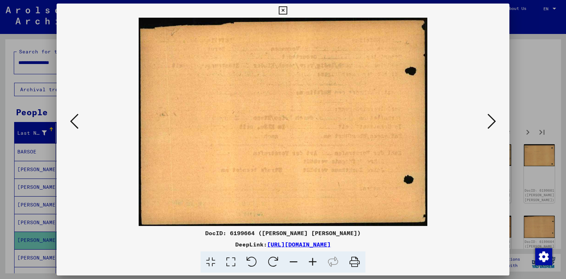
click at [488, 128] on icon at bounding box center [491, 121] width 8 height 17
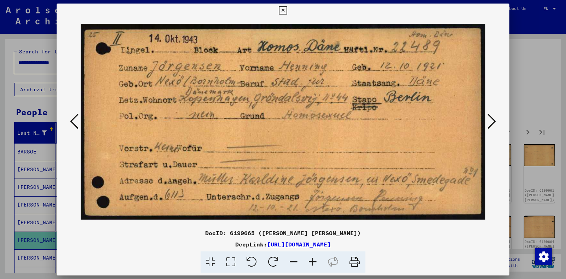
click at [488, 128] on icon at bounding box center [491, 121] width 8 height 17
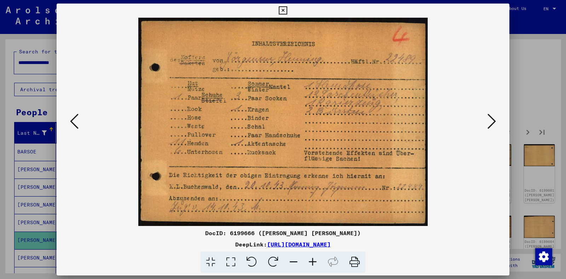
click at [488, 128] on icon at bounding box center [491, 121] width 8 height 17
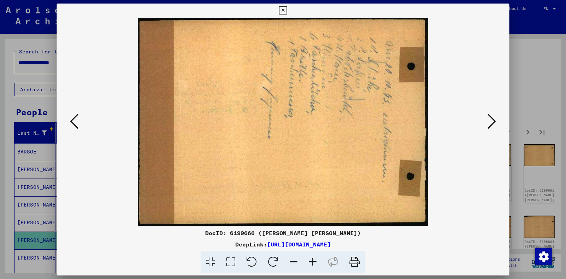
click at [488, 128] on icon at bounding box center [491, 121] width 8 height 17
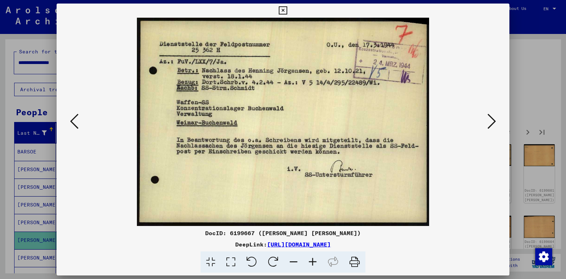
click at [488, 128] on icon at bounding box center [491, 121] width 8 height 17
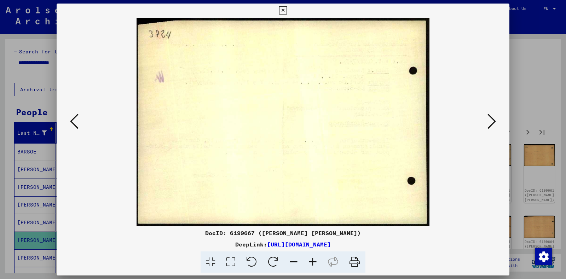
click at [488, 128] on icon at bounding box center [491, 121] width 8 height 17
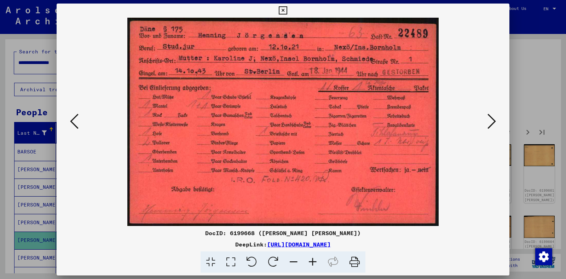
click at [488, 128] on icon at bounding box center [491, 121] width 8 height 17
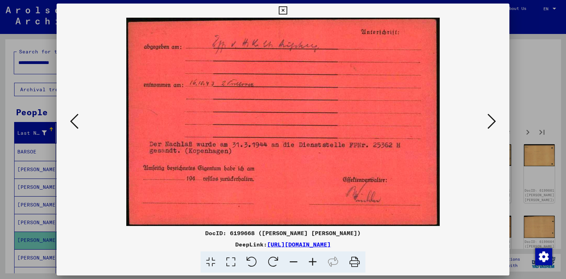
click at [488, 128] on icon at bounding box center [491, 121] width 8 height 17
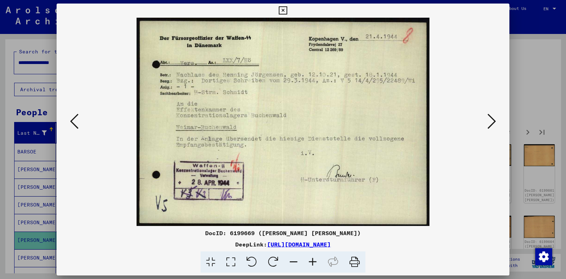
click at [488, 128] on icon at bounding box center [491, 121] width 8 height 17
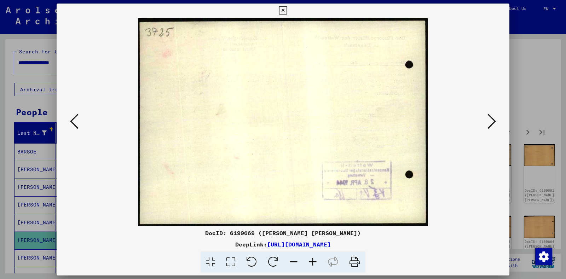
click at [488, 128] on icon at bounding box center [491, 121] width 8 height 17
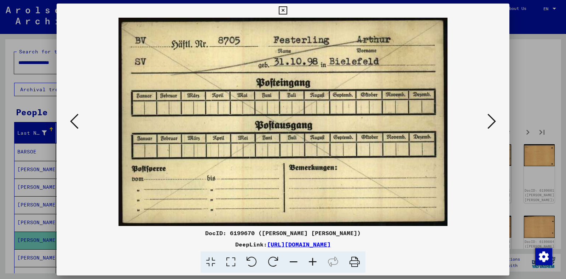
click at [488, 128] on icon at bounding box center [491, 121] width 8 height 17
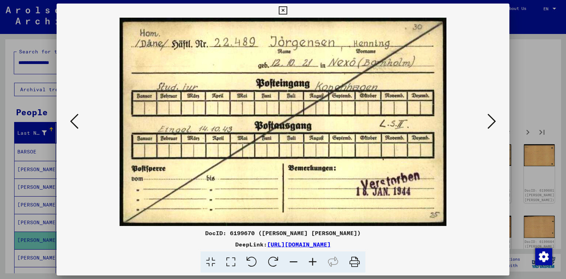
click at [488, 128] on icon at bounding box center [491, 121] width 8 height 17
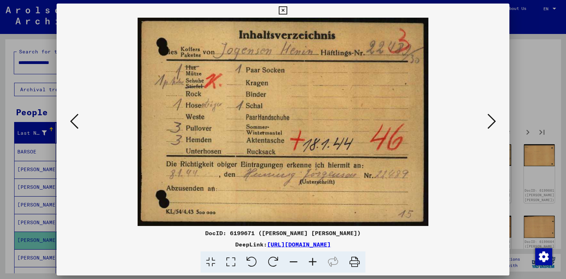
click at [489, 128] on icon at bounding box center [491, 121] width 8 height 17
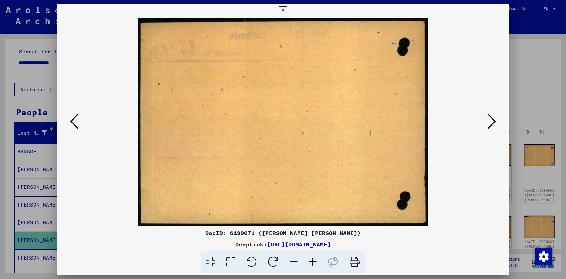
click at [489, 128] on icon at bounding box center [491, 121] width 8 height 17
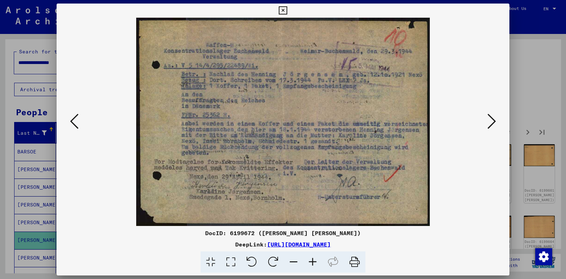
click at [489, 128] on icon at bounding box center [491, 121] width 8 height 17
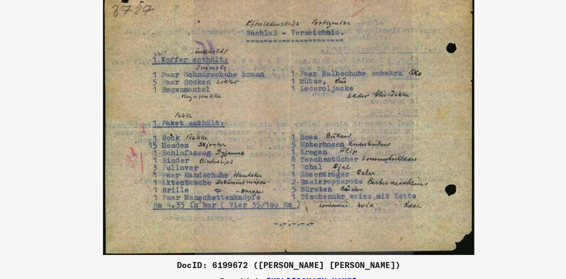
click at [288, 160] on img at bounding box center [283, 122] width 404 height 208
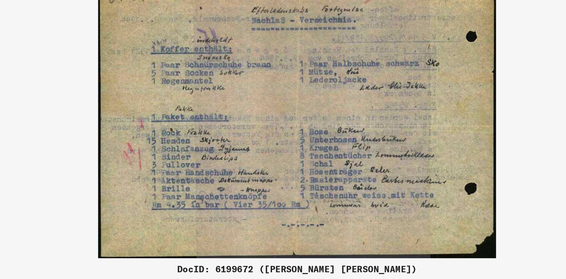
drag, startPoint x: 332, startPoint y: 114, endPoint x: 349, endPoint y: 150, distance: 40.0
click at [349, 150] on img at bounding box center [283, 122] width 404 height 208
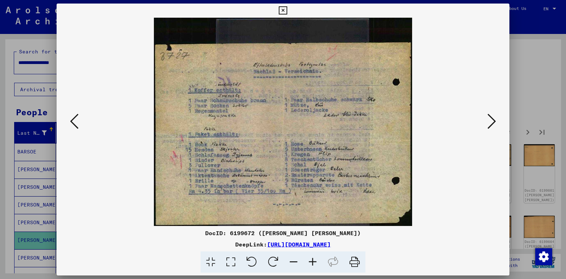
click at [492, 130] on button at bounding box center [491, 122] width 13 height 20
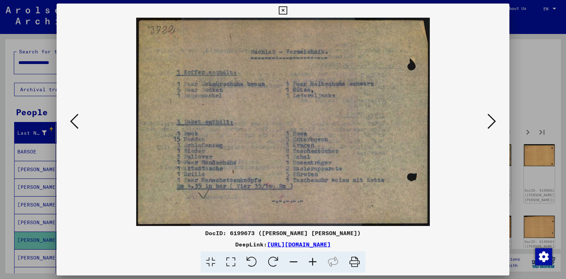
click at [74, 125] on icon at bounding box center [74, 121] width 8 height 17
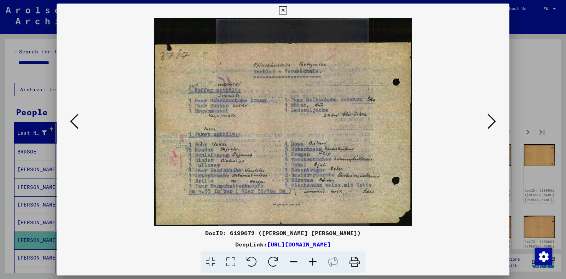
click at [486, 121] on button at bounding box center [491, 122] width 13 height 20
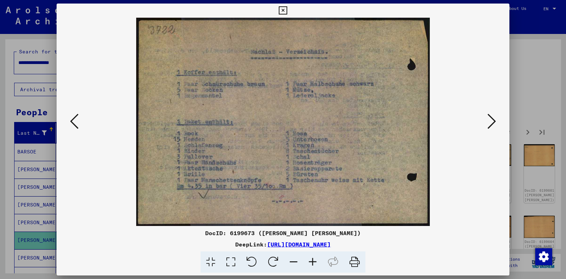
click at [486, 121] on button at bounding box center [491, 122] width 13 height 20
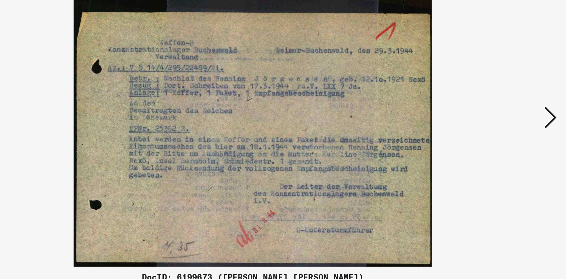
click at [493, 127] on icon at bounding box center [491, 121] width 8 height 17
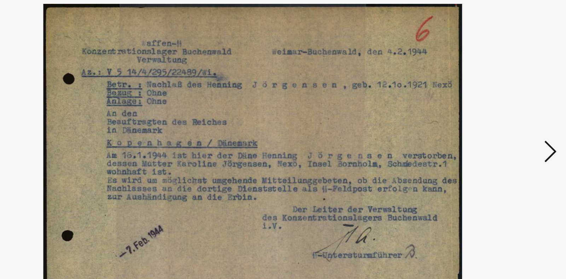
drag, startPoint x: 289, startPoint y: 135, endPoint x: 289, endPoint y: 119, distance: 15.9
click at [289, 119] on img at bounding box center [283, 122] width 404 height 208
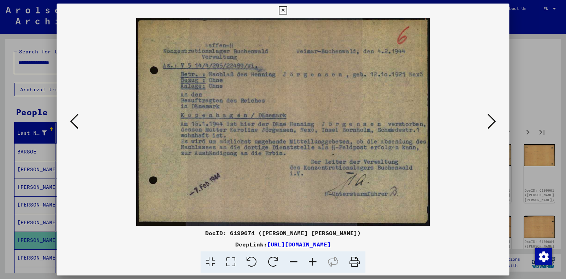
click at [488, 128] on icon at bounding box center [491, 121] width 8 height 17
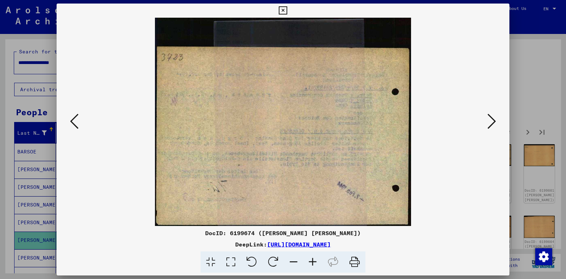
click at [488, 128] on icon at bounding box center [491, 121] width 8 height 17
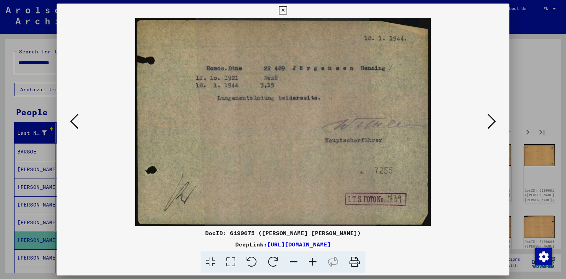
click at [453, 205] on img at bounding box center [283, 122] width 404 height 208
click at [491, 123] on icon at bounding box center [491, 121] width 8 height 17
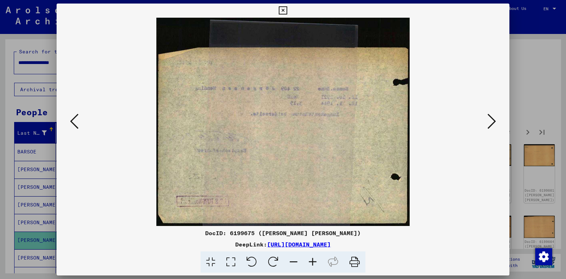
click at [490, 123] on icon at bounding box center [491, 121] width 8 height 17
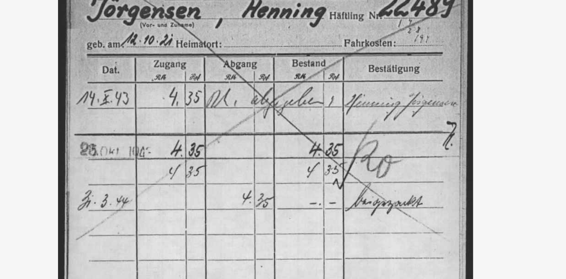
click at [292, 54] on img at bounding box center [283, 122] width 404 height 208
drag, startPoint x: 318, startPoint y: 105, endPoint x: 319, endPoint y: 92, distance: 13.5
click at [319, 92] on img at bounding box center [283, 122] width 404 height 208
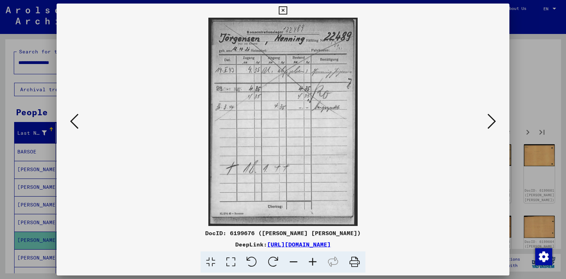
click at [210, 102] on img at bounding box center [283, 122] width 404 height 208
click at [479, 123] on img at bounding box center [283, 122] width 404 height 208
click at [490, 122] on icon at bounding box center [491, 121] width 8 height 17
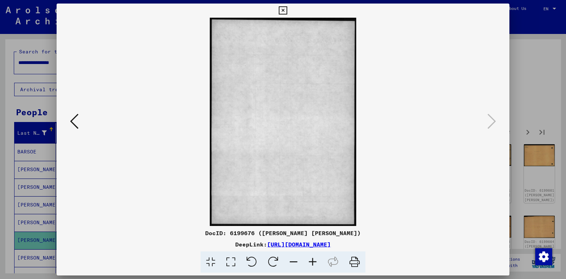
click at [0, 211] on div at bounding box center [283, 139] width 566 height 279
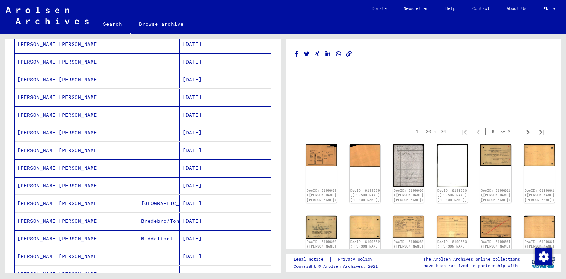
scroll to position [232, 0]
click at [56, 212] on mat-cell "[PERSON_NAME]" at bounding box center [76, 220] width 41 height 17
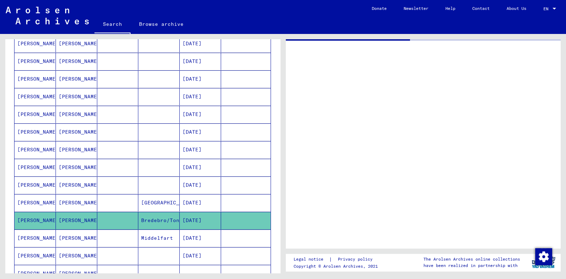
click at [65, 199] on mat-cell "[PERSON_NAME]" at bounding box center [76, 202] width 41 height 17
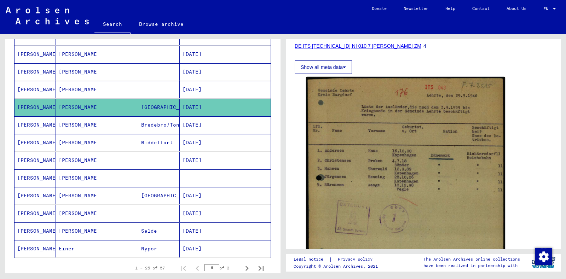
scroll to position [333, 0]
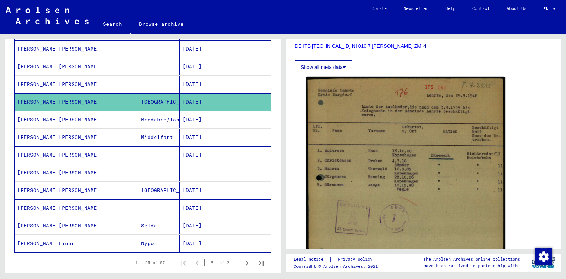
click at [69, 217] on mat-cell "[PERSON_NAME]" at bounding box center [76, 225] width 41 height 17
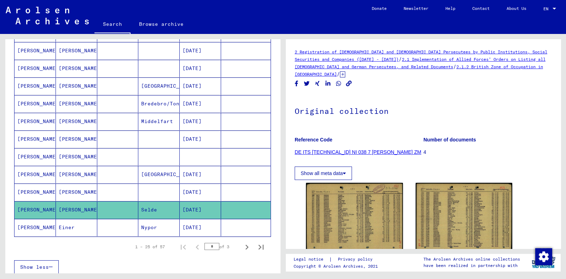
scroll to position [364, 0]
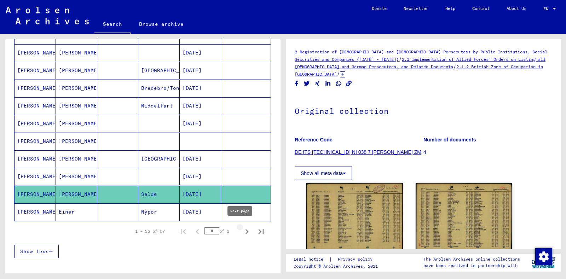
click at [245, 230] on icon "Next page" at bounding box center [246, 231] width 3 height 5
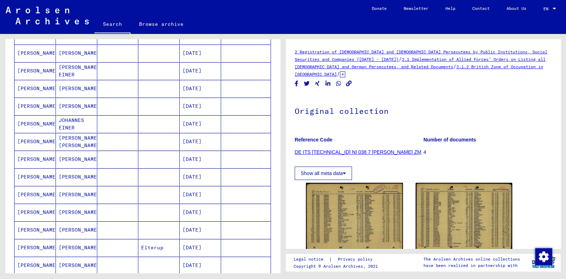
scroll to position [450, 0]
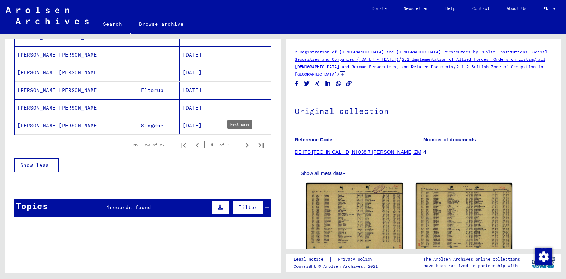
click at [242, 142] on icon "Next page" at bounding box center [247, 145] width 10 height 10
type input "*"
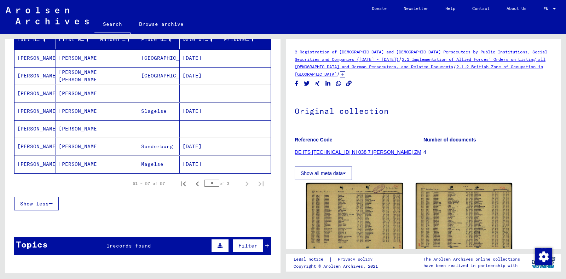
scroll to position [94, 0]
